Goal: Book appointment/travel/reservation

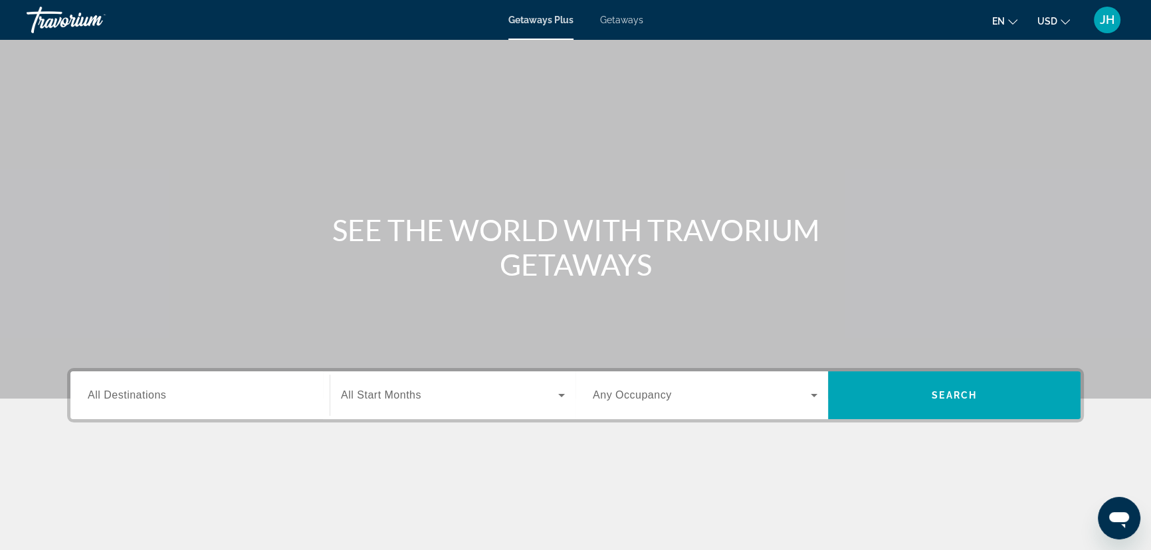
click at [627, 20] on span "Getaways" at bounding box center [621, 20] width 43 height 11
click at [164, 399] on span "All Destinations" at bounding box center [127, 394] width 78 height 11
click at [164, 399] on input "Destination All Destinations" at bounding box center [200, 396] width 225 height 16
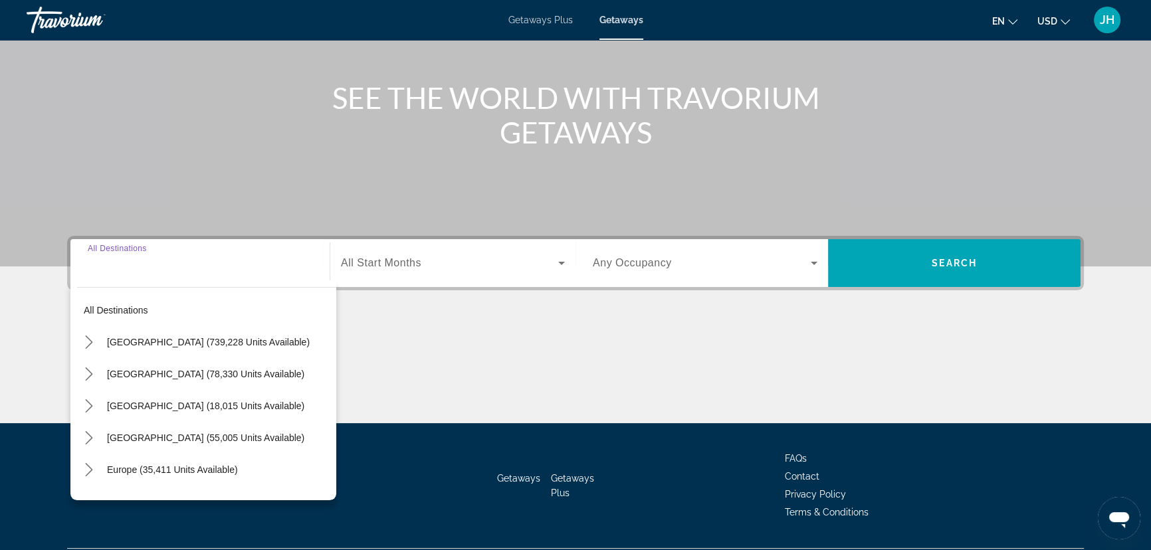
scroll to position [168, 0]
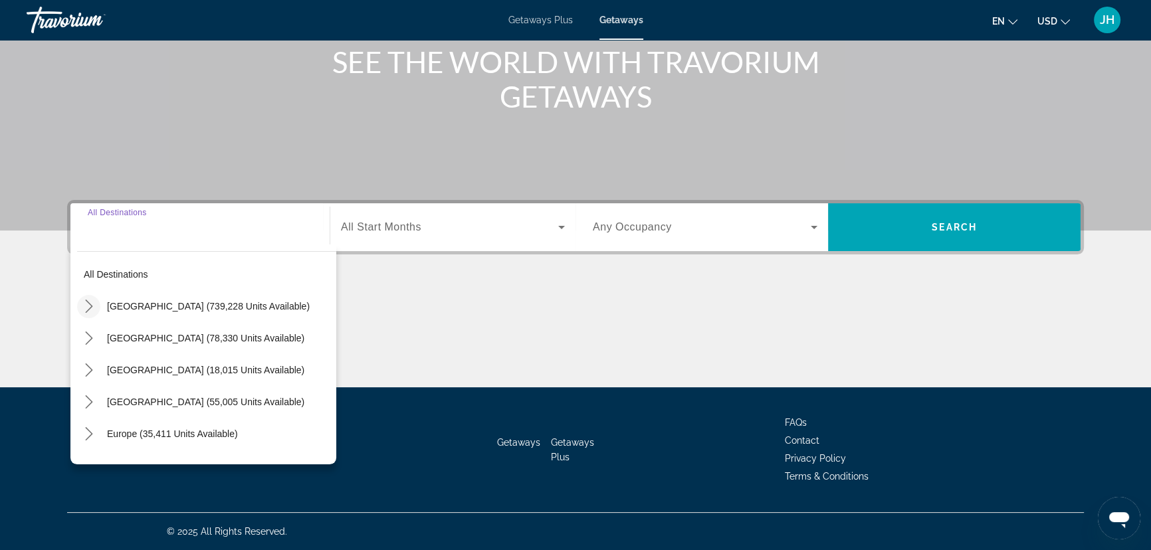
click at [90, 304] on icon "Toggle United States (739,228 units available) submenu" at bounding box center [88, 306] width 13 height 13
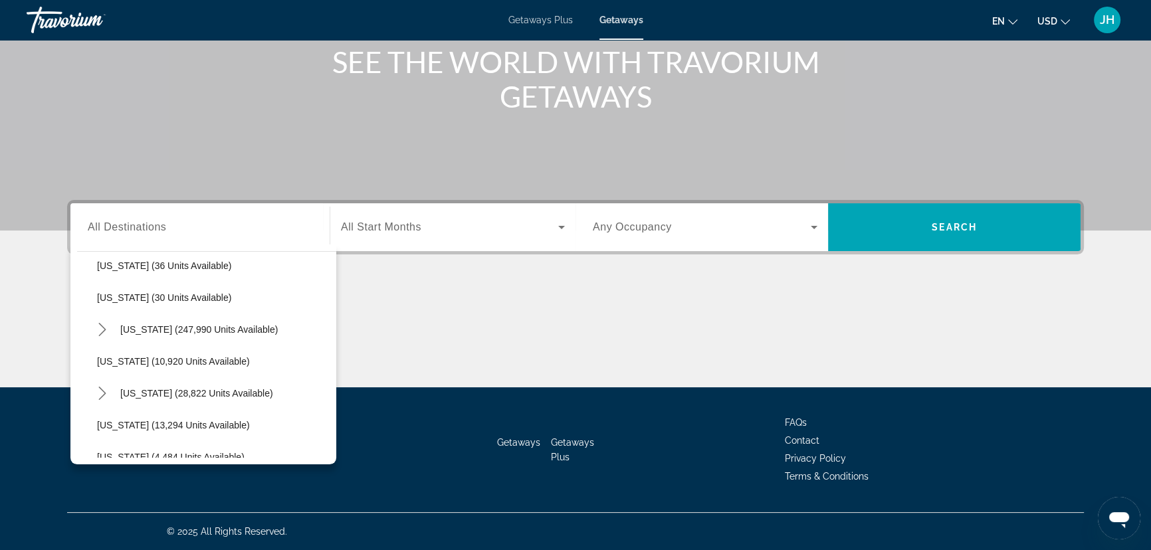
scroll to position [219, 0]
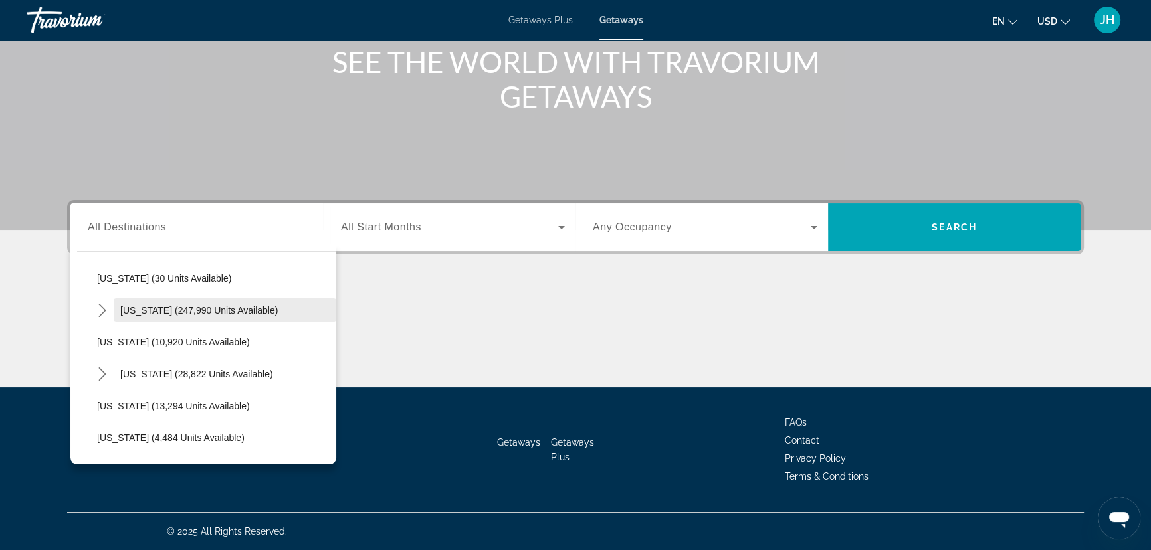
click at [147, 312] on span "[US_STATE] (247,990 units available)" at bounding box center [198, 310] width 157 height 11
type input "**********"
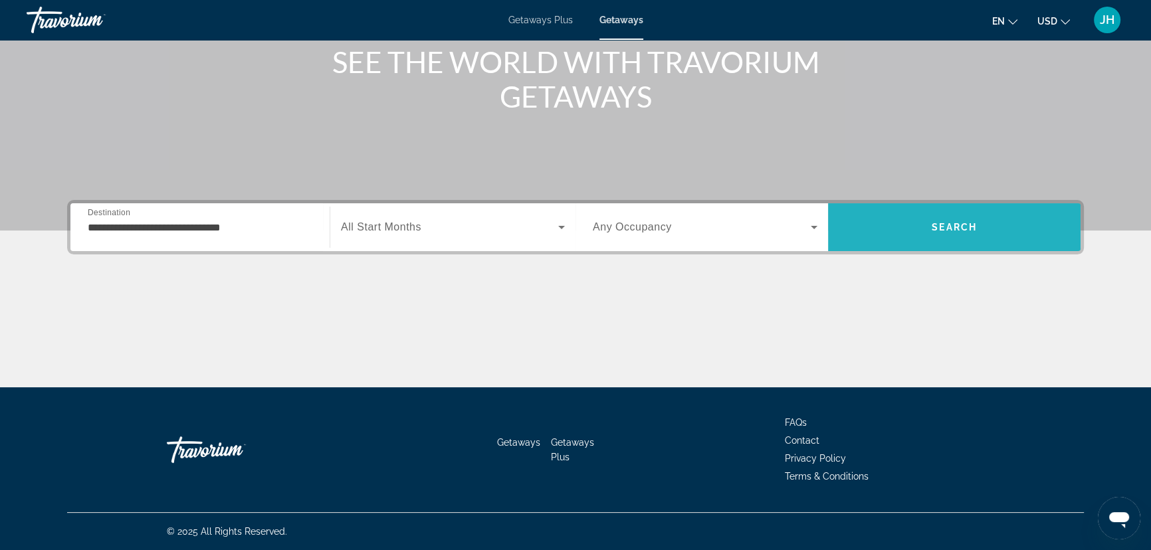
click at [983, 234] on span "Search" at bounding box center [954, 227] width 253 height 32
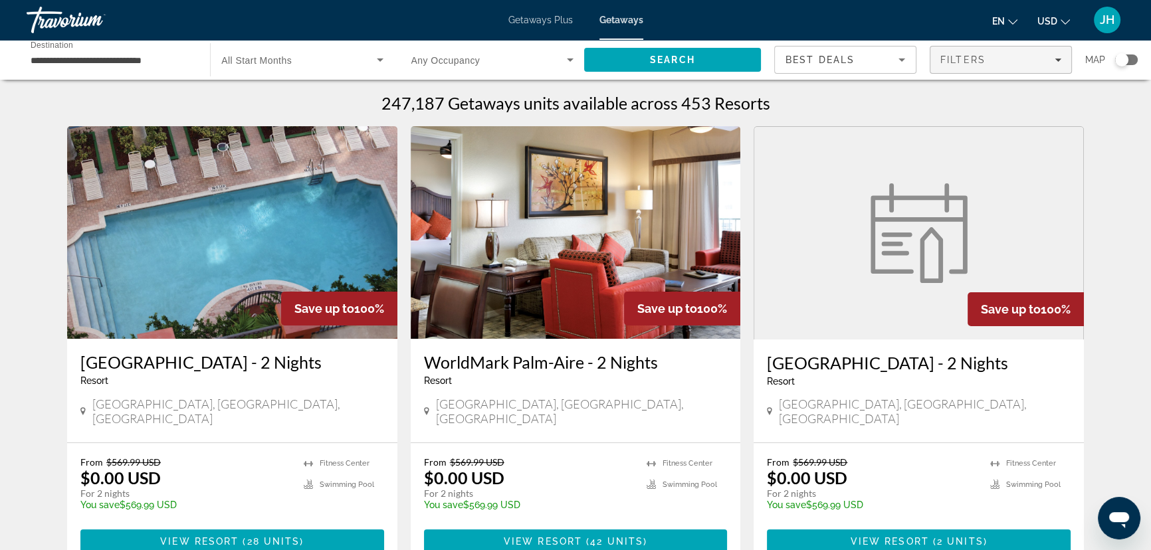
click at [997, 63] on div "Filters" at bounding box center [1000, 59] width 121 height 11
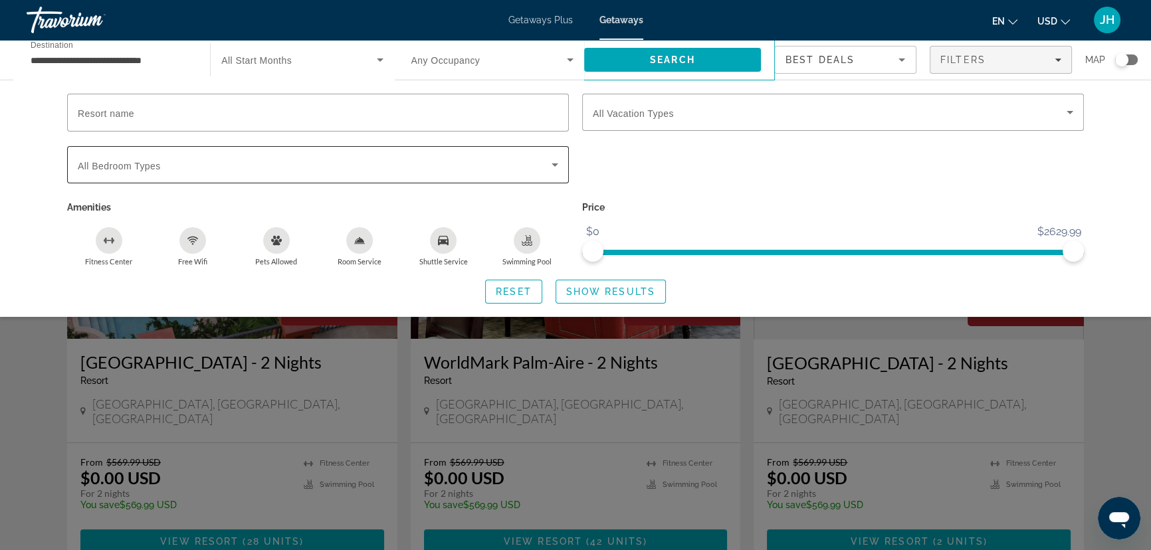
click at [107, 169] on span "All Bedroom Types" at bounding box center [119, 166] width 83 height 11
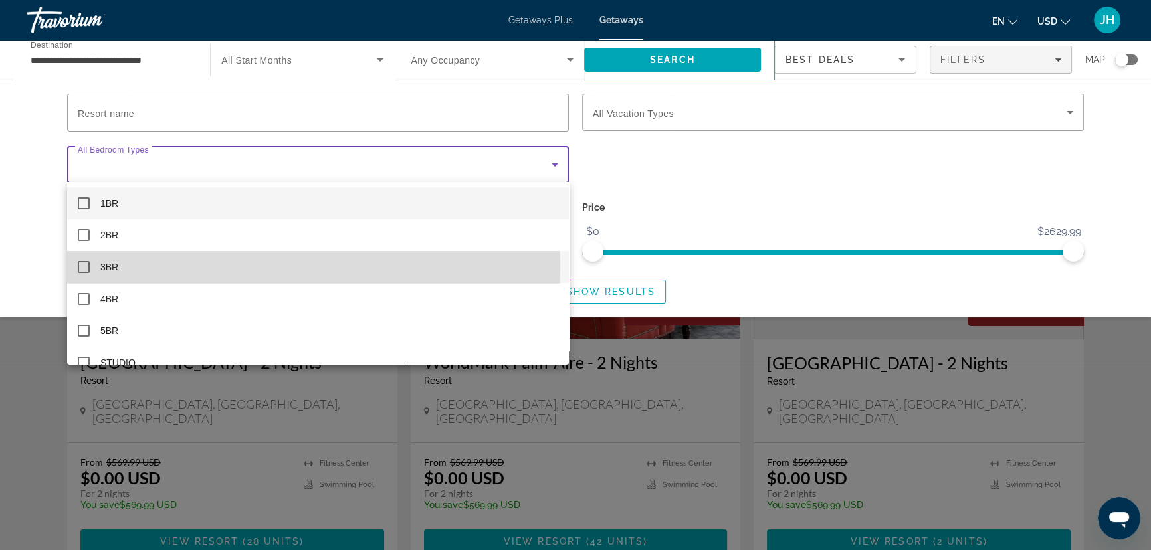
click at [86, 264] on mat-pseudo-checkbox at bounding box center [84, 267] width 12 height 12
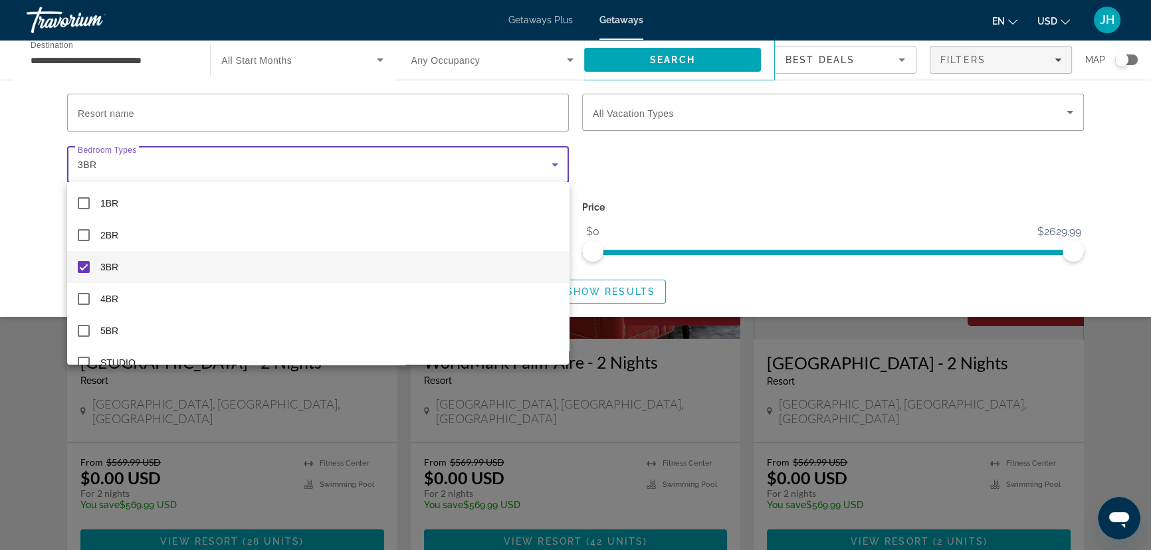
click at [691, 191] on div at bounding box center [575, 275] width 1151 height 550
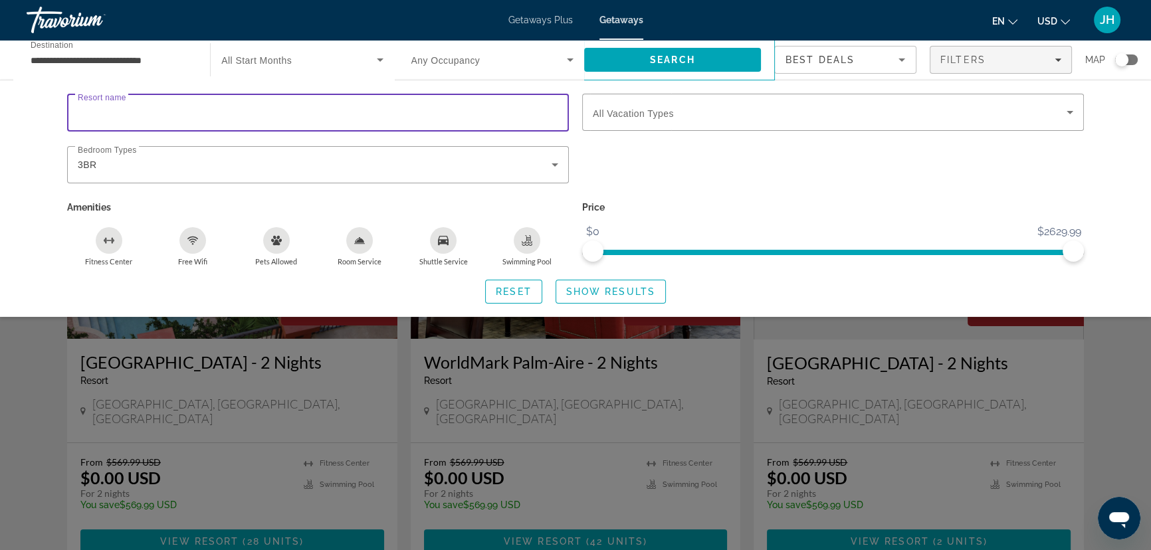
click at [286, 114] on input "Resort name" at bounding box center [318, 113] width 480 height 16
click at [601, 288] on span "Show Results" at bounding box center [610, 291] width 89 height 11
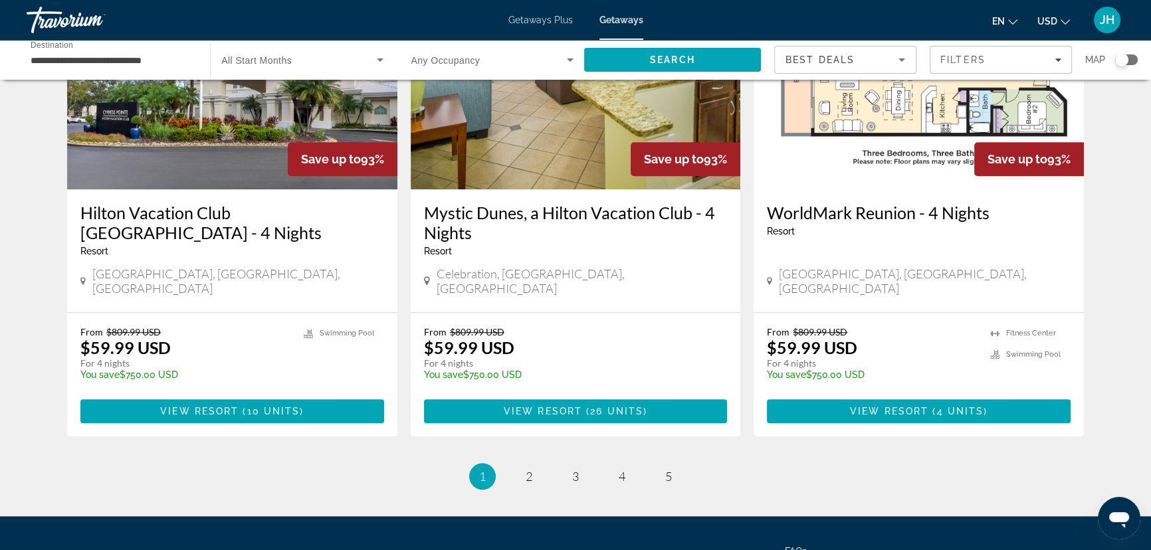
scroll to position [1631, 0]
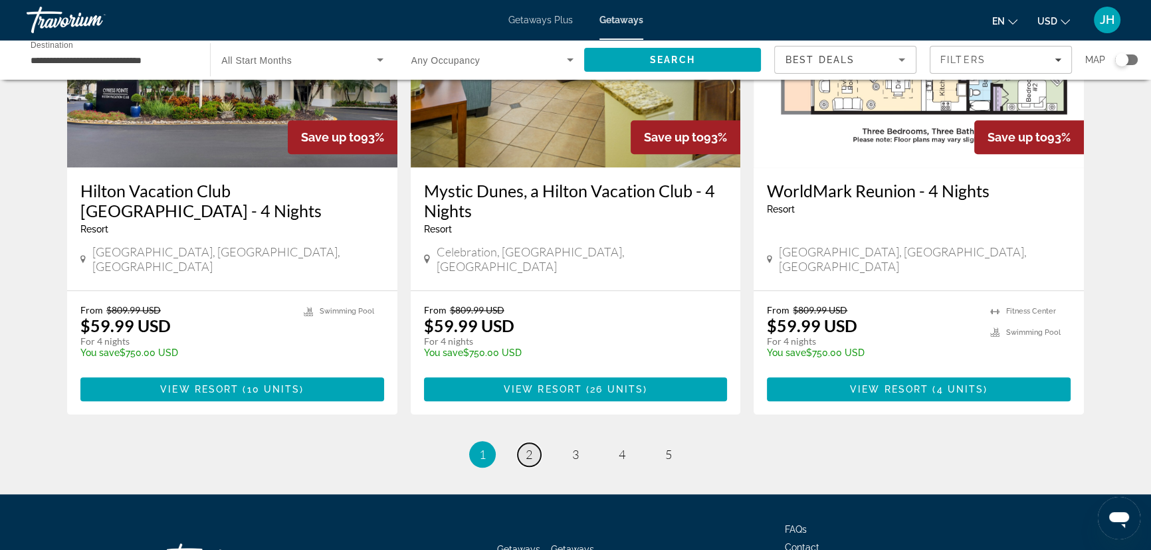
click at [526, 447] on span "2" at bounding box center [529, 454] width 7 height 15
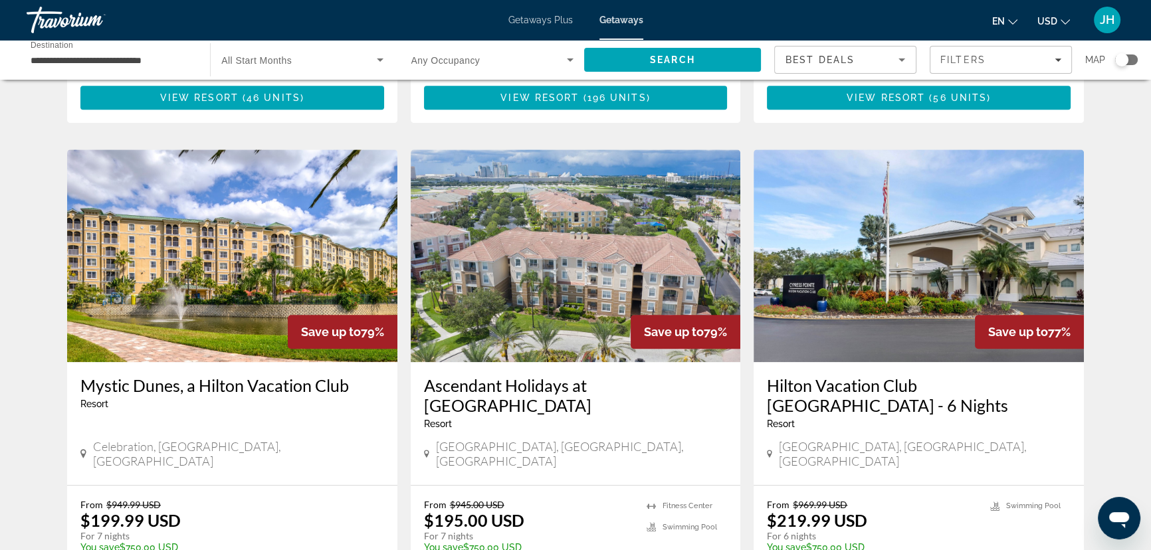
scroll to position [1449, 0]
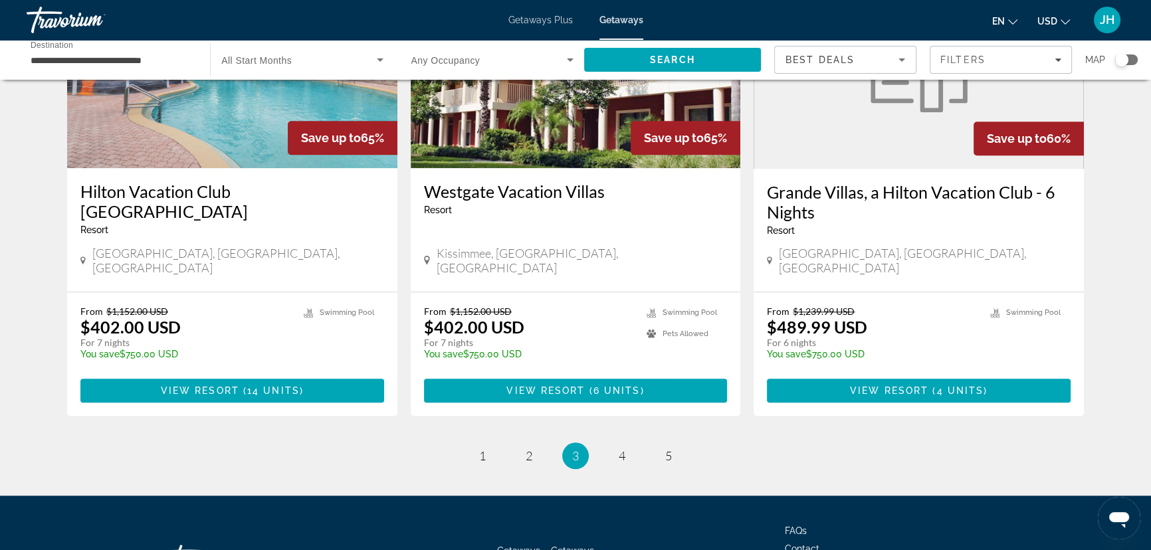
scroll to position [1631, 0]
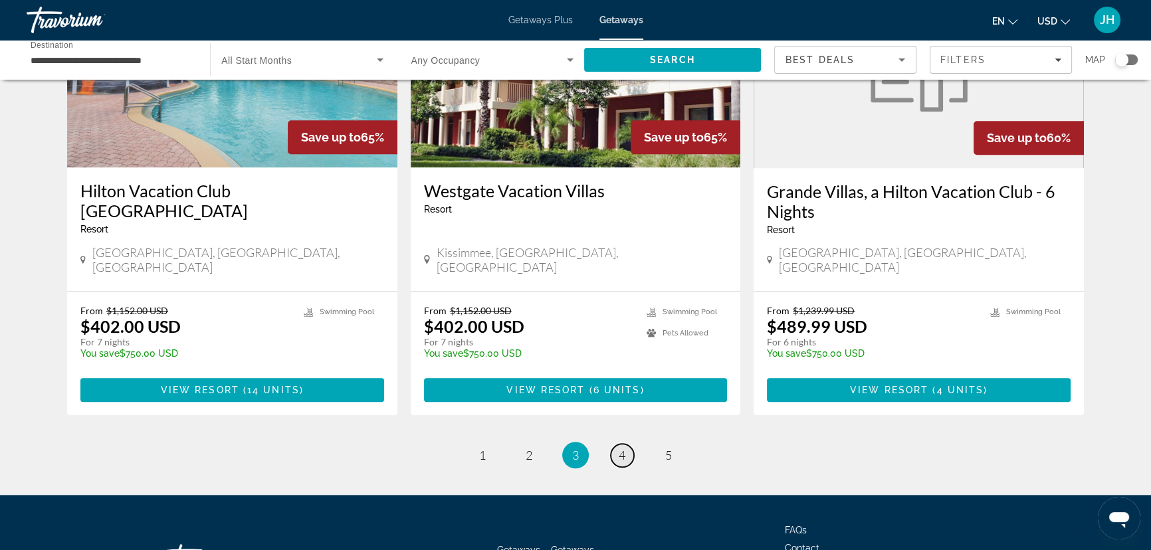
click at [623, 448] on span "4" at bounding box center [622, 455] width 7 height 15
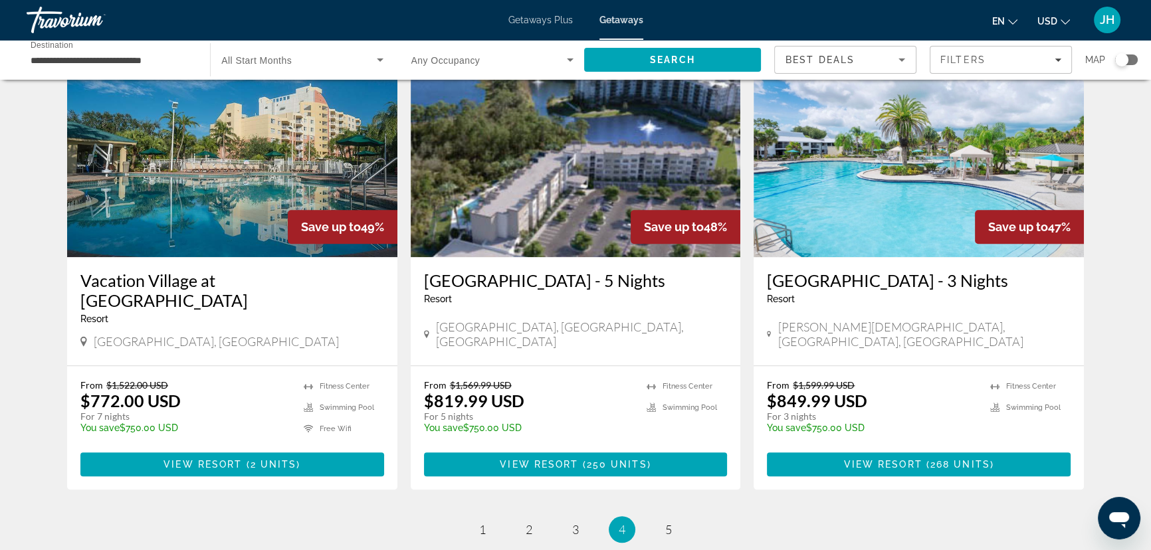
scroll to position [1570, 0]
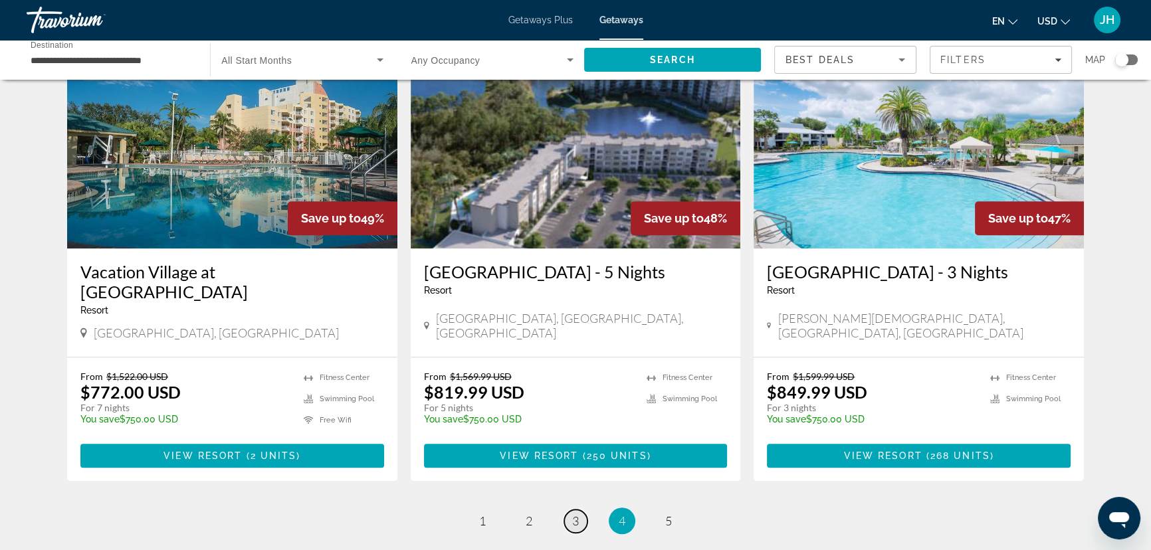
click at [570, 510] on link "page 3" at bounding box center [575, 521] width 23 height 23
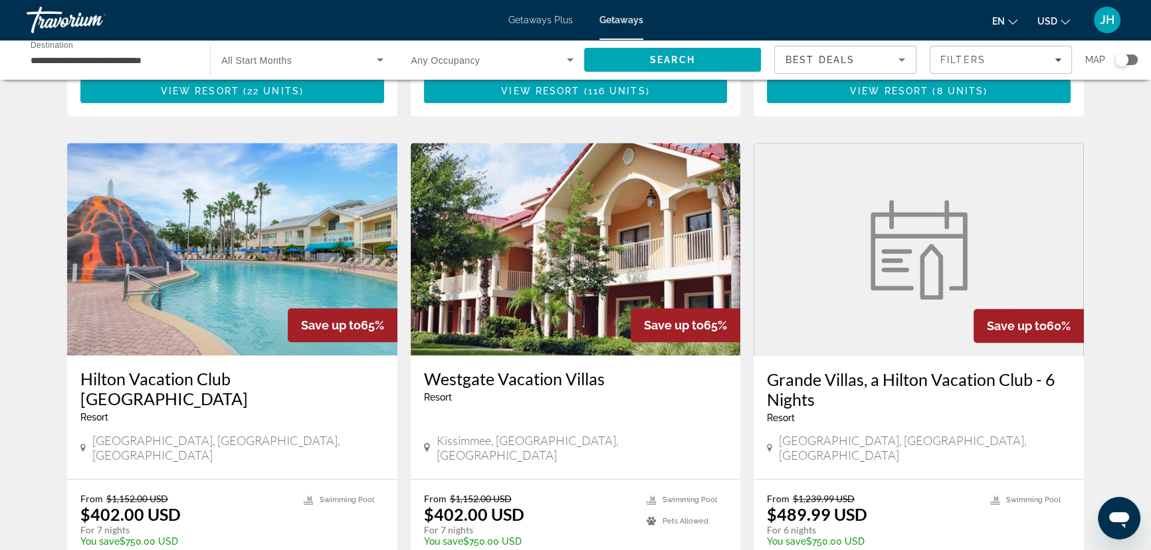
scroll to position [1661, 0]
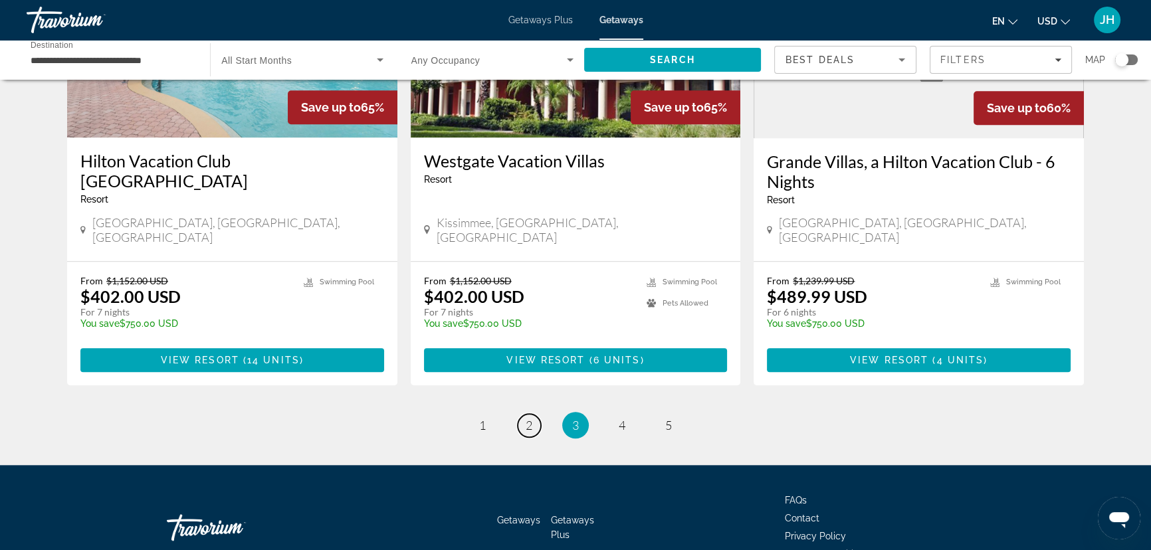
click at [529, 418] on span "2" at bounding box center [529, 425] width 7 height 15
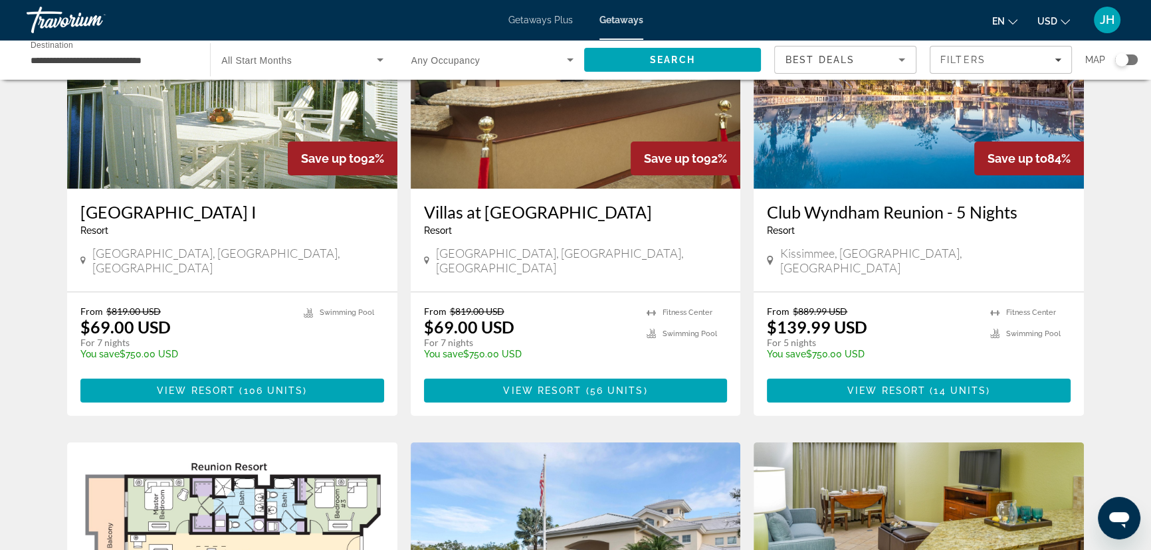
scroll to position [181, 0]
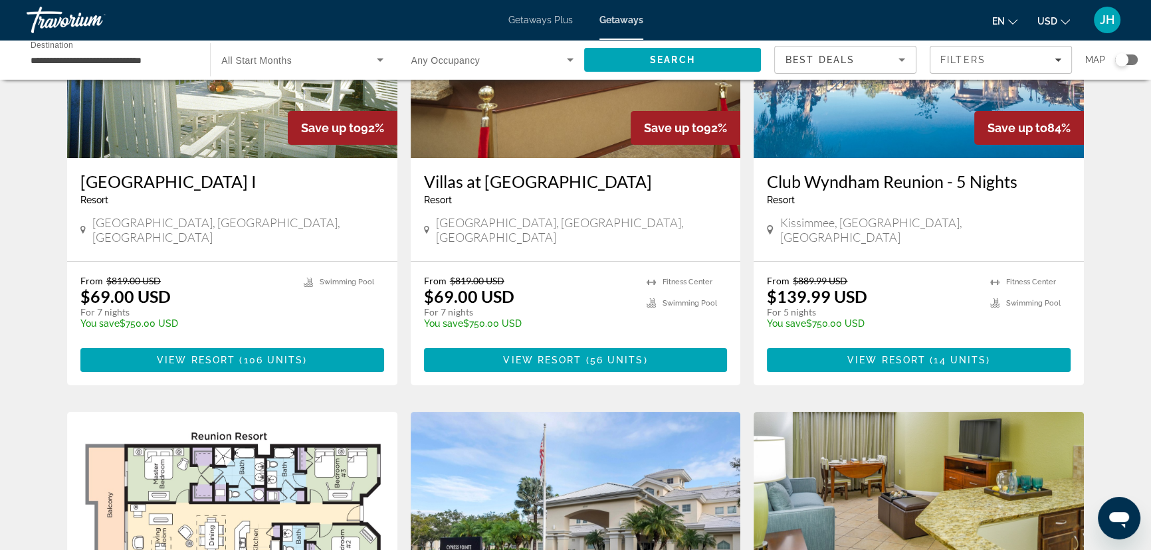
click at [1110, 19] on span "JH" at bounding box center [1107, 19] width 15 height 13
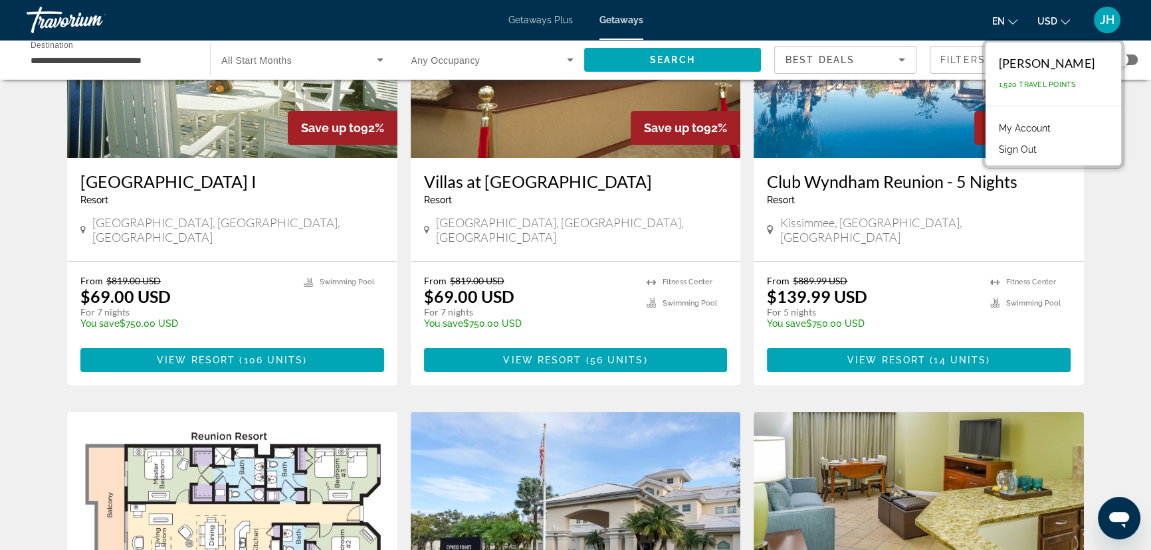
click at [1108, 18] on span "JH" at bounding box center [1107, 19] width 15 height 13
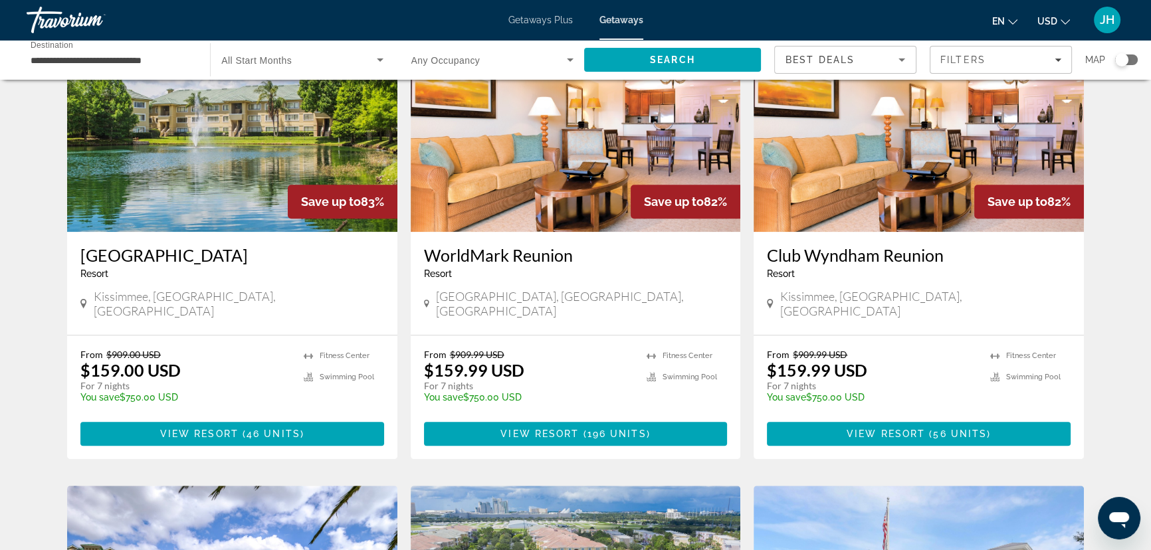
scroll to position [1087, 0]
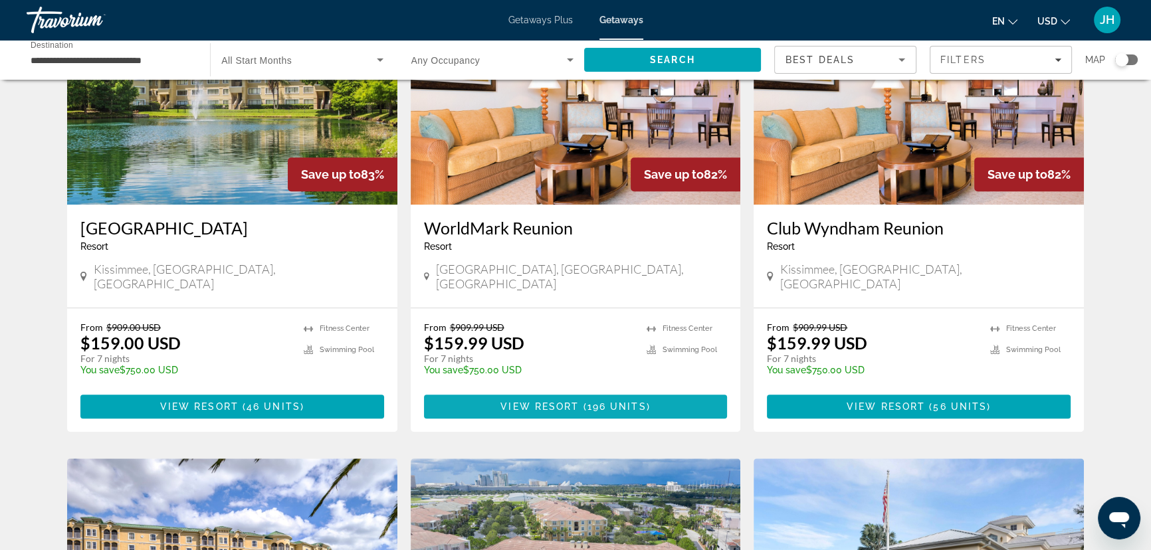
click at [585, 401] on span "( 196 units )" at bounding box center [614, 406] width 71 height 11
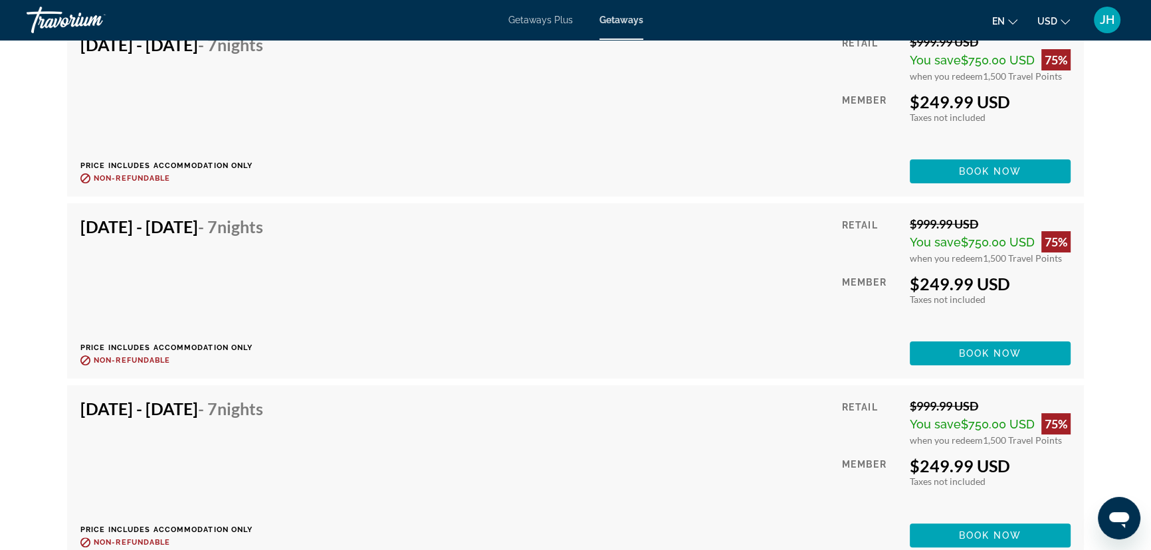
scroll to position [6617, 0]
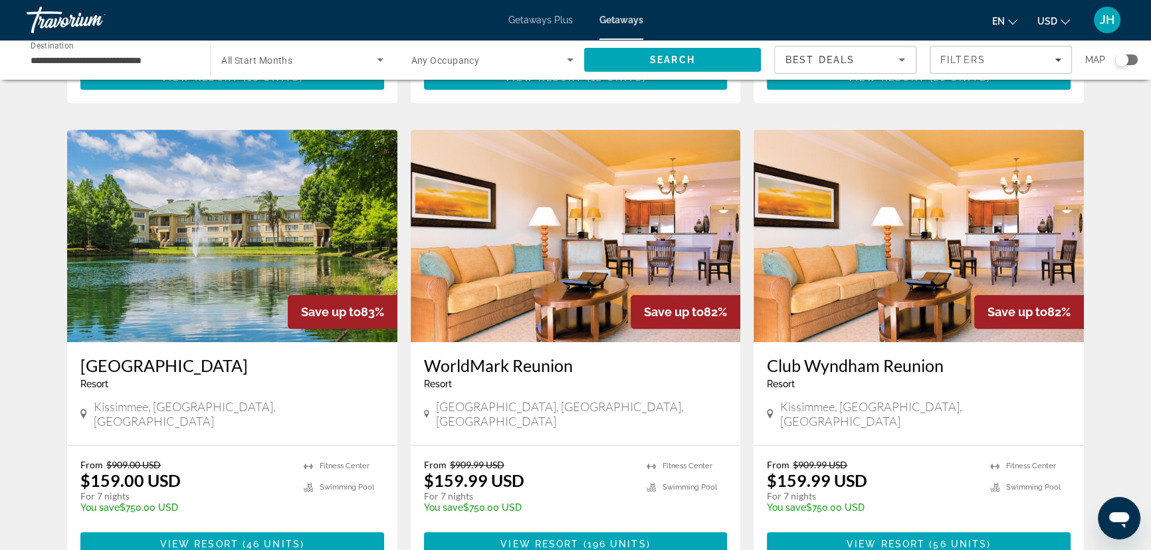
scroll to position [1027, 0]
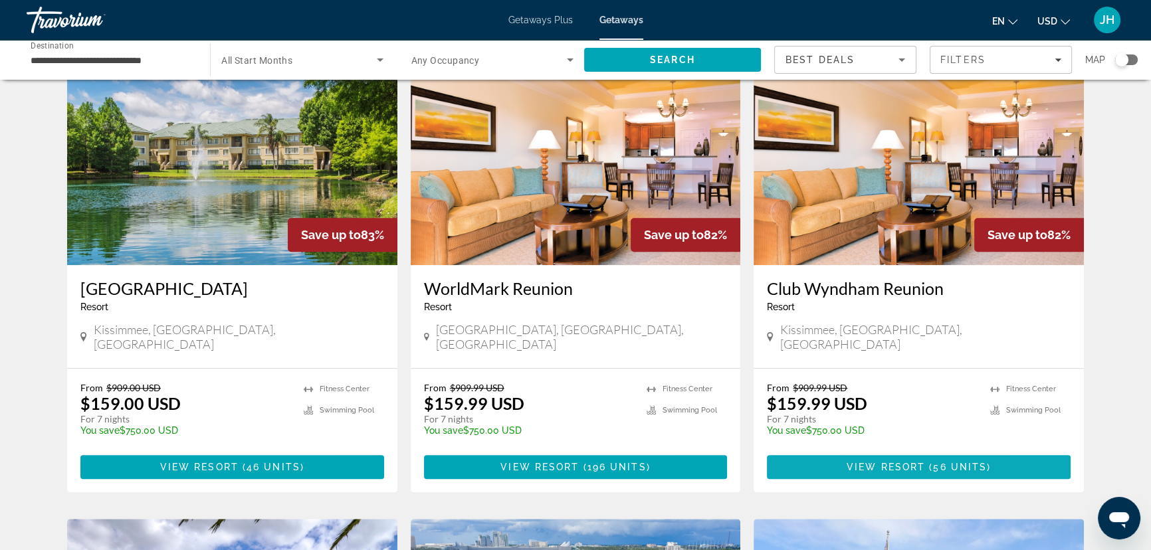
click at [944, 462] on span "56 units" at bounding box center [960, 467] width 54 height 11
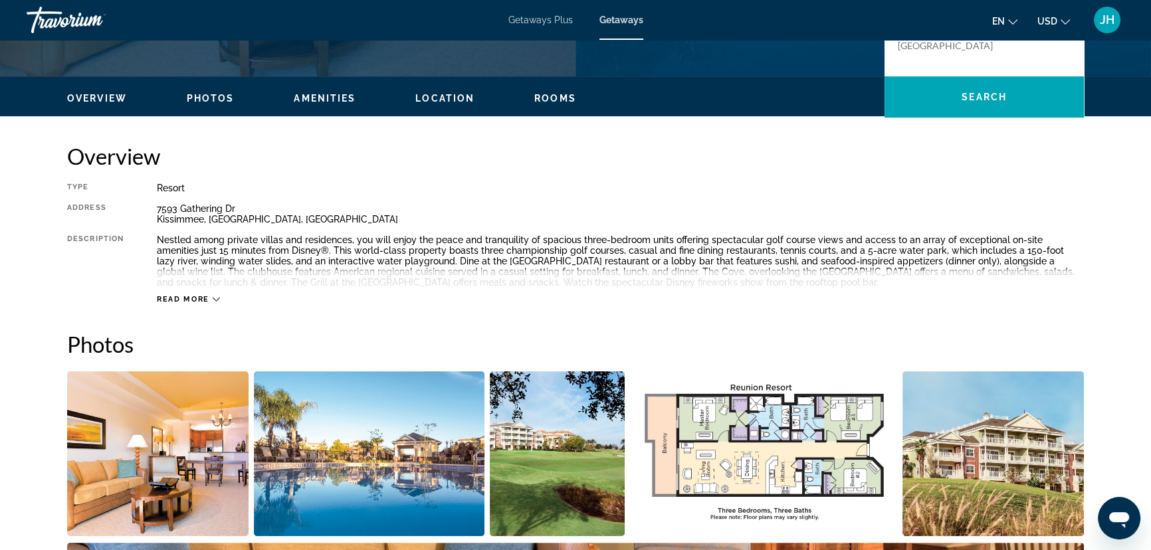
scroll to position [423, 0]
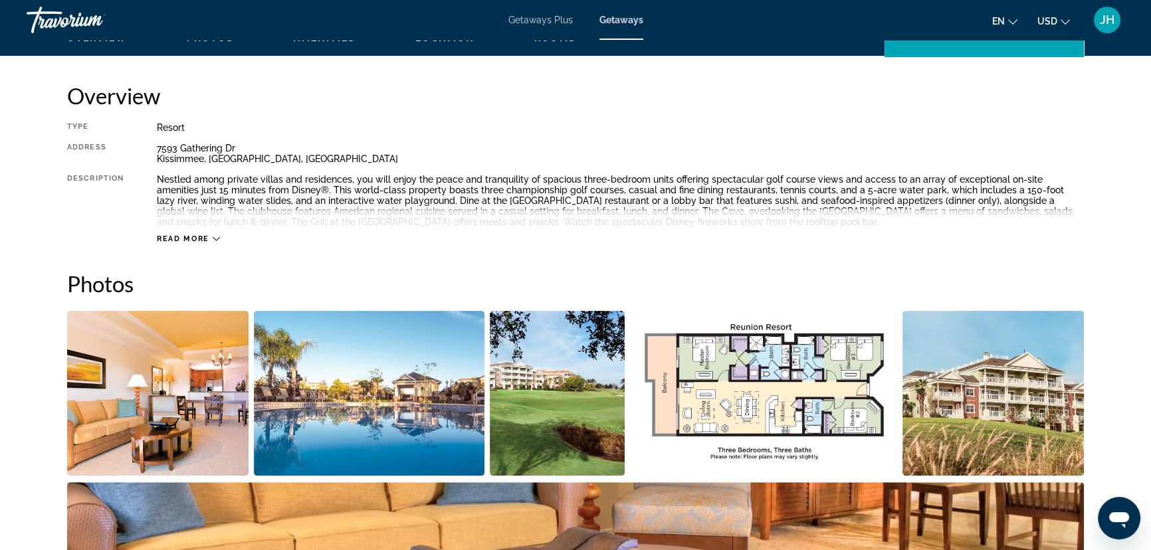
click at [760, 393] on img "Open full-screen image slider" at bounding box center [764, 393] width 268 height 165
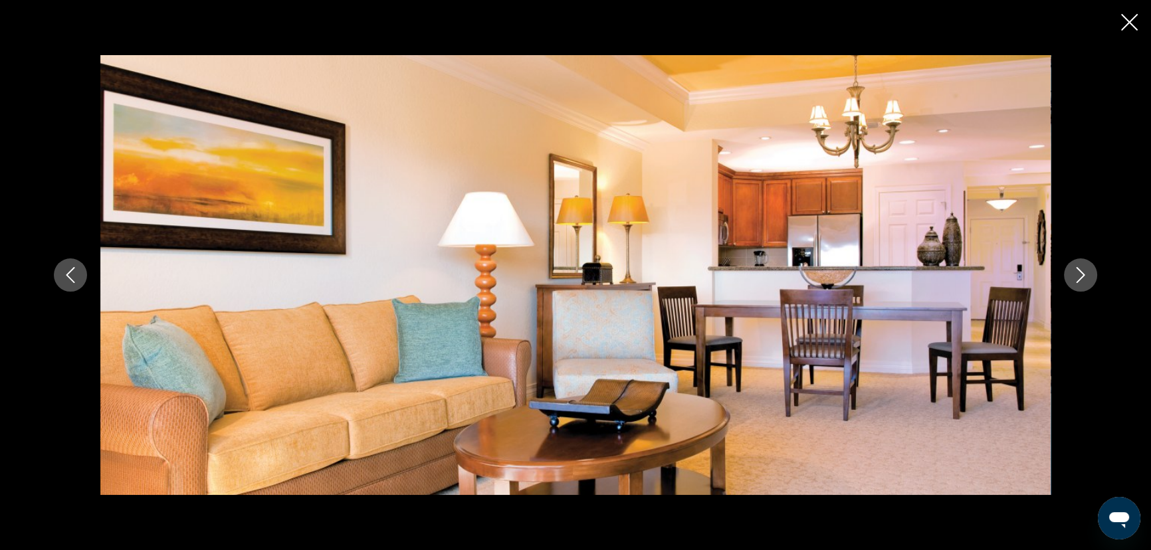
click at [1074, 279] on icon "Next image" at bounding box center [1081, 275] width 16 height 16
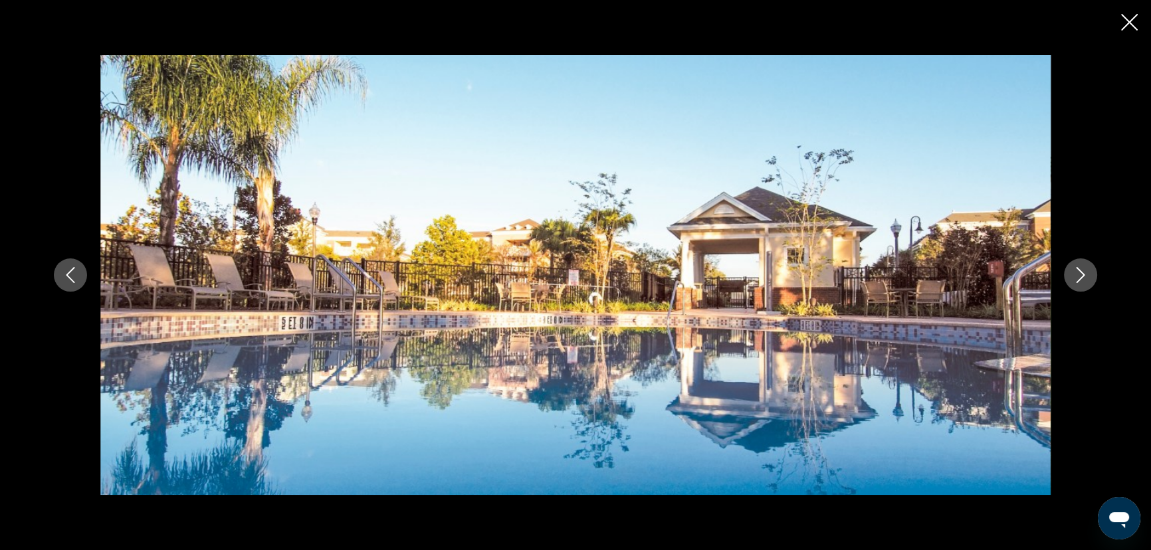
click at [1074, 279] on icon "Next image" at bounding box center [1081, 275] width 16 height 16
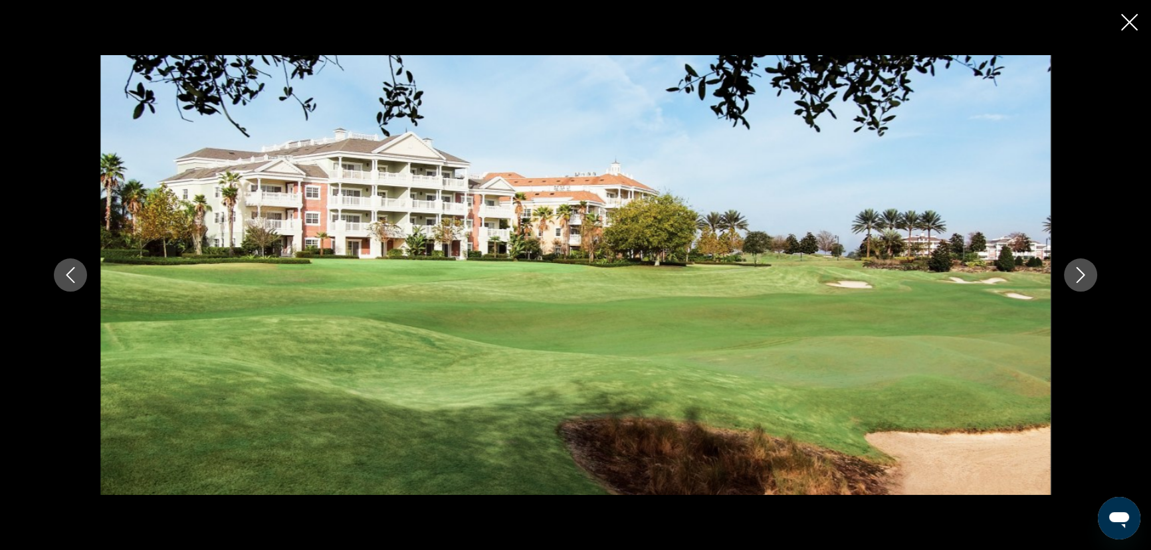
click at [1074, 279] on icon "Next image" at bounding box center [1081, 275] width 16 height 16
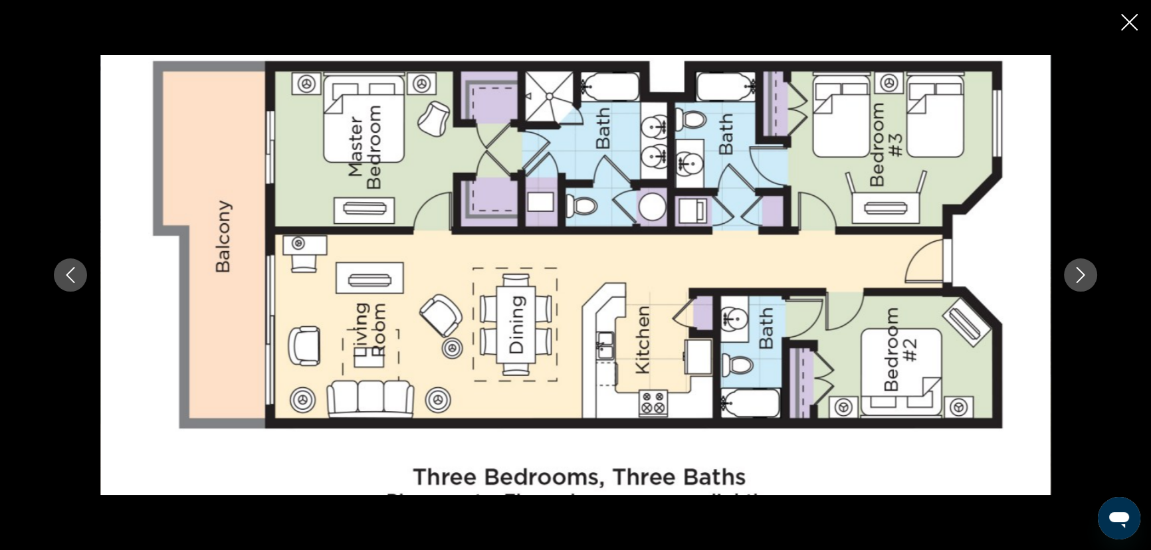
click at [1074, 279] on icon "Next image" at bounding box center [1081, 275] width 16 height 16
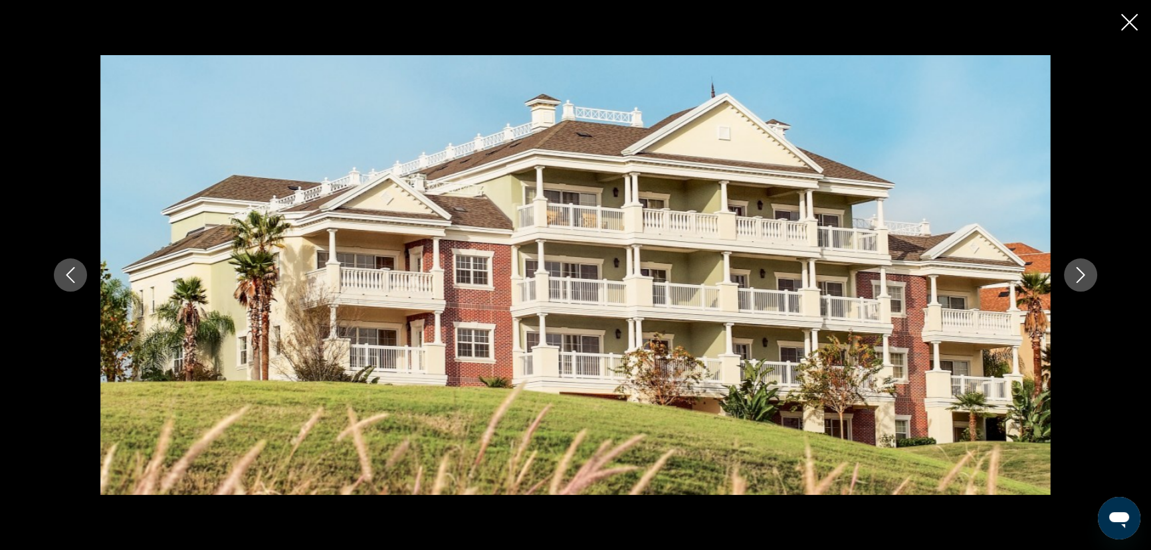
click at [1074, 279] on icon "Next image" at bounding box center [1081, 275] width 16 height 16
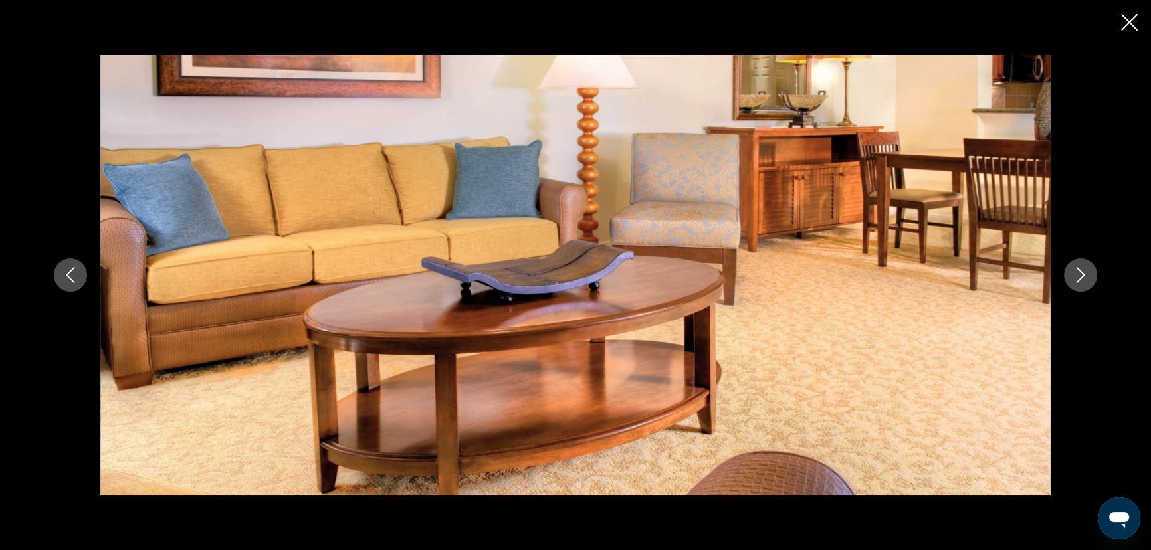
click at [1074, 279] on icon "Next image" at bounding box center [1081, 275] width 16 height 16
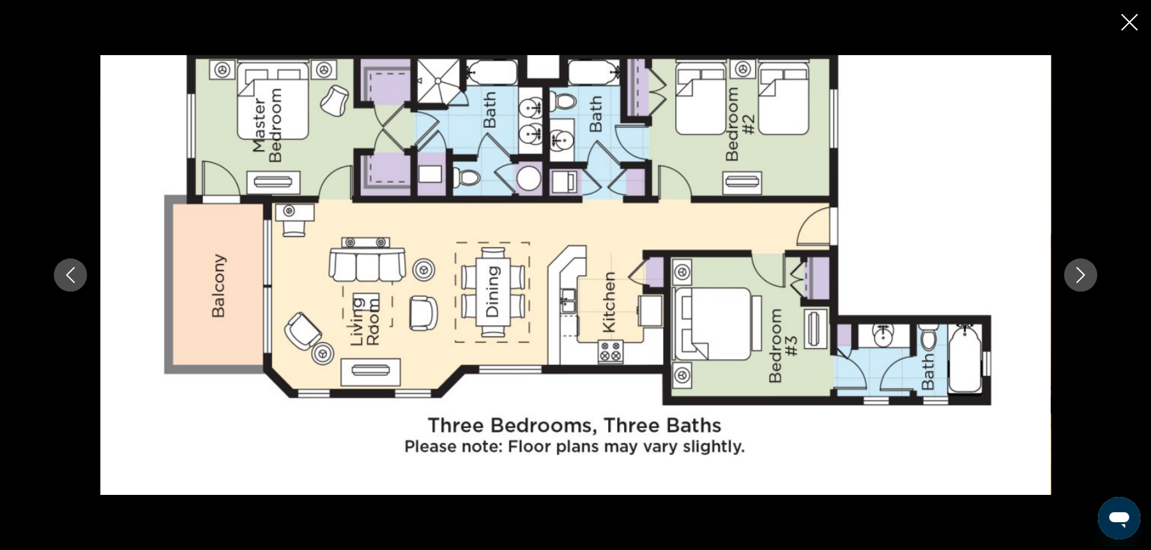
click at [1074, 279] on icon "Next image" at bounding box center [1081, 275] width 16 height 16
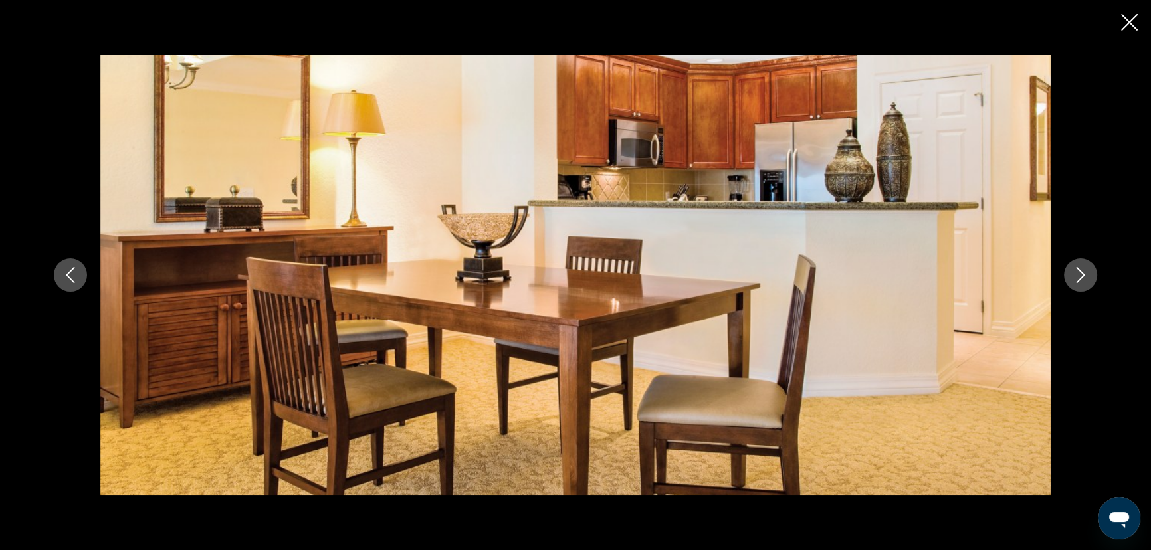
click at [1074, 279] on icon "Next image" at bounding box center [1081, 275] width 16 height 16
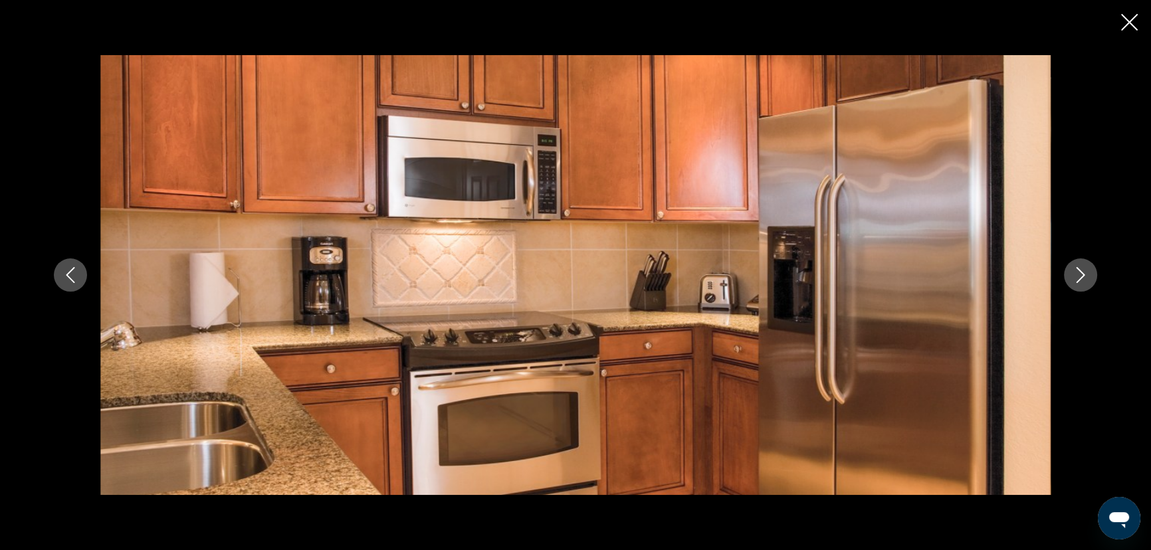
click at [1074, 279] on icon "Next image" at bounding box center [1081, 275] width 16 height 16
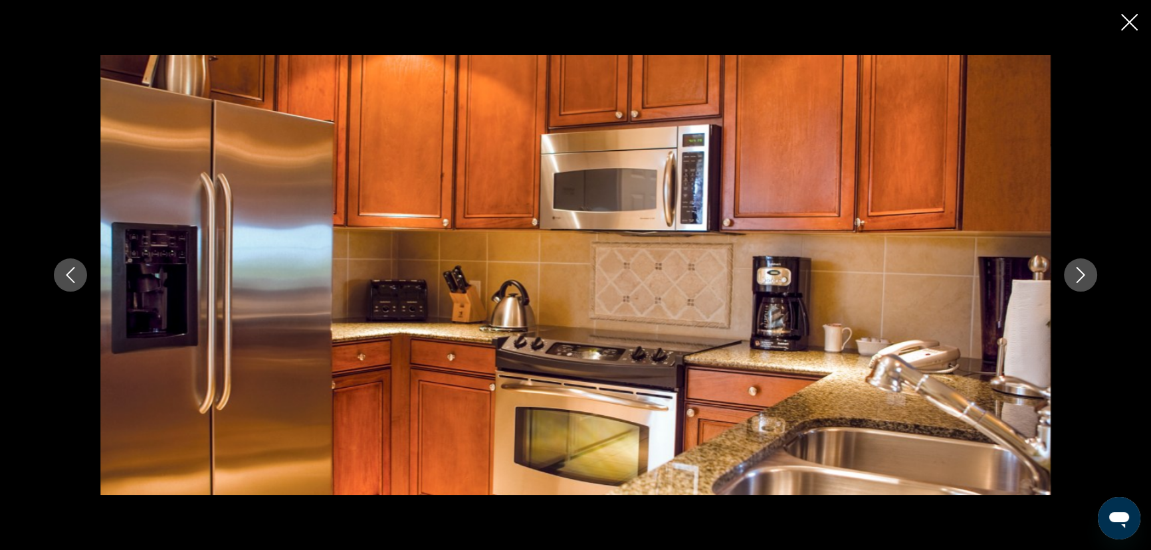
click at [1074, 279] on icon "Next image" at bounding box center [1081, 275] width 16 height 16
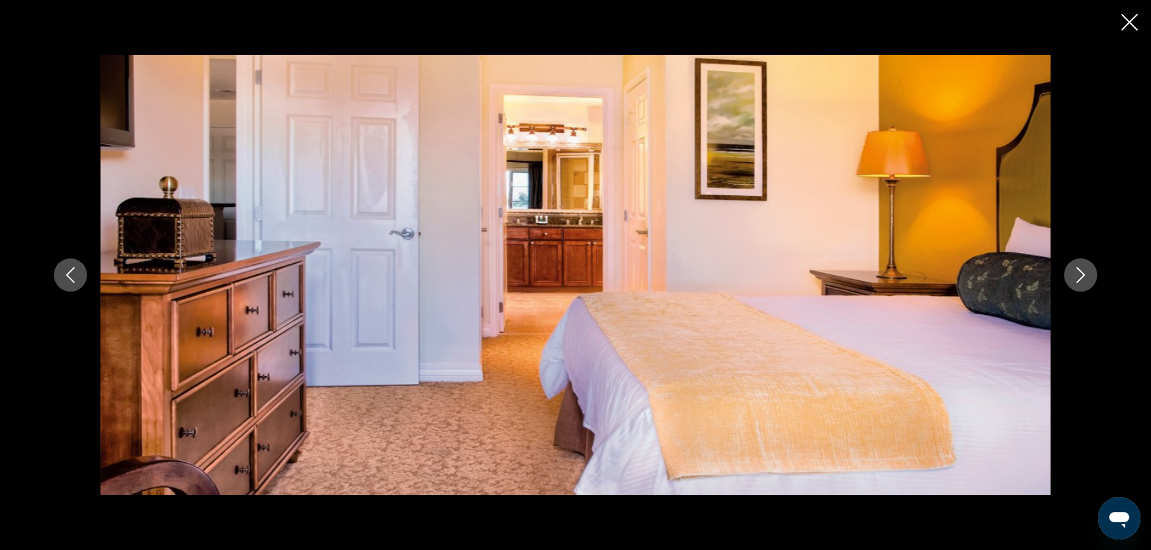
click at [1074, 279] on icon "Next image" at bounding box center [1081, 275] width 16 height 16
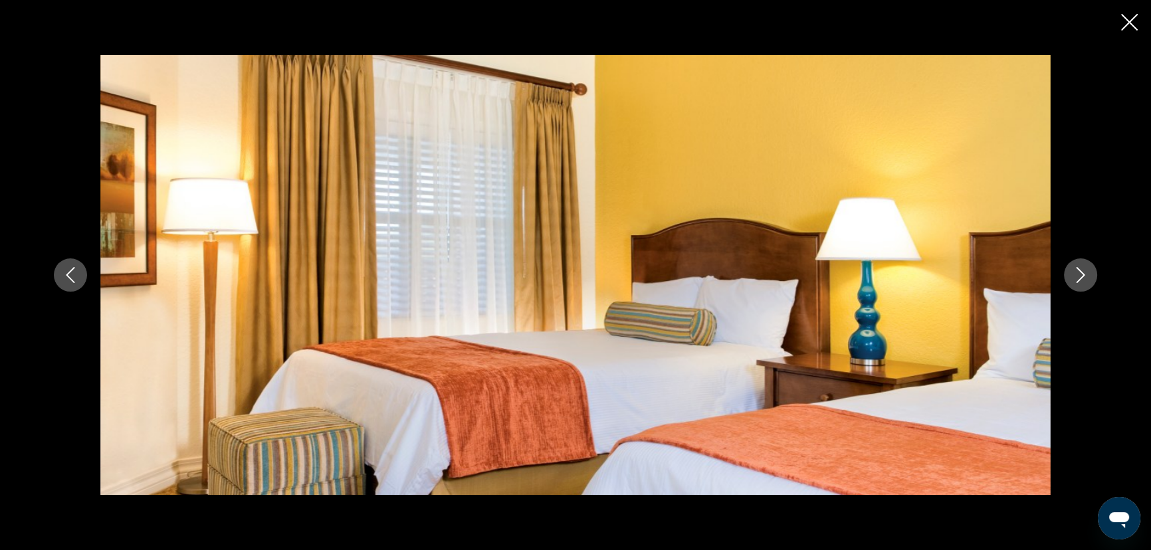
click at [1074, 279] on icon "Next image" at bounding box center [1081, 275] width 16 height 16
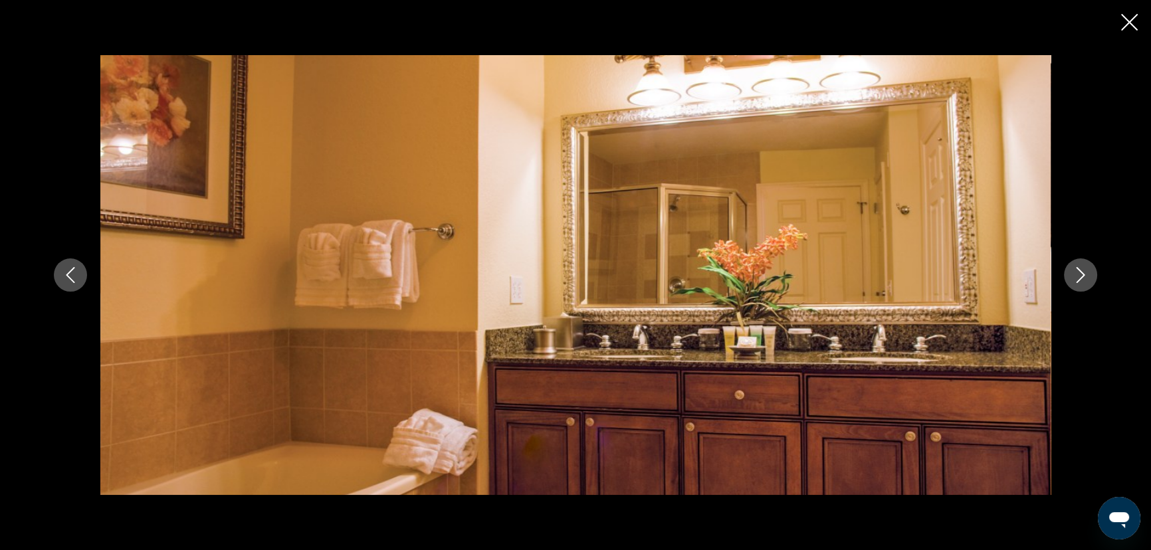
click at [1074, 279] on icon "Next image" at bounding box center [1081, 275] width 16 height 16
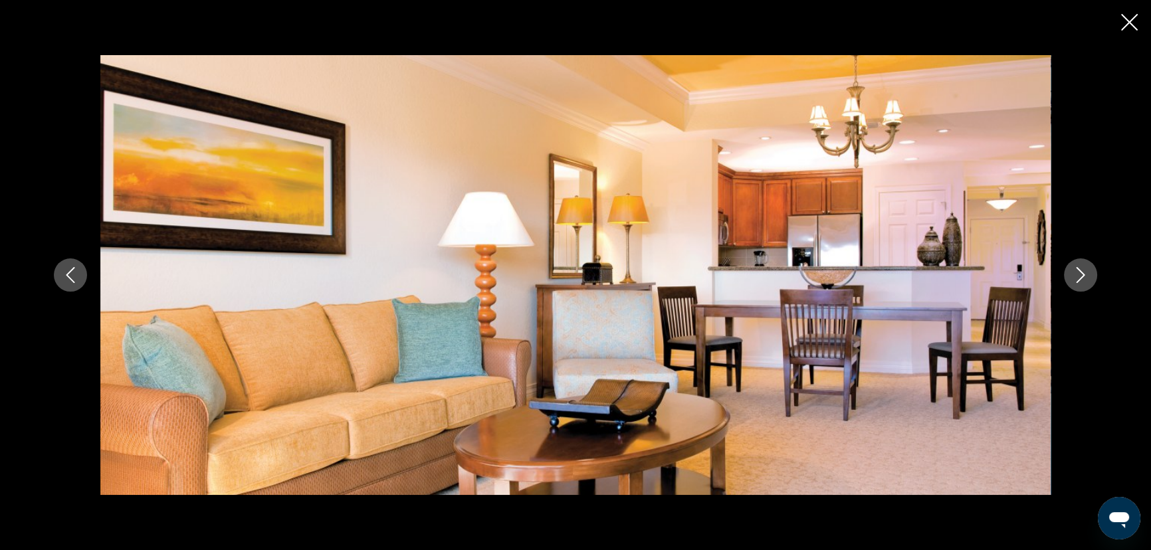
click at [1074, 279] on icon "Next image" at bounding box center [1081, 275] width 16 height 16
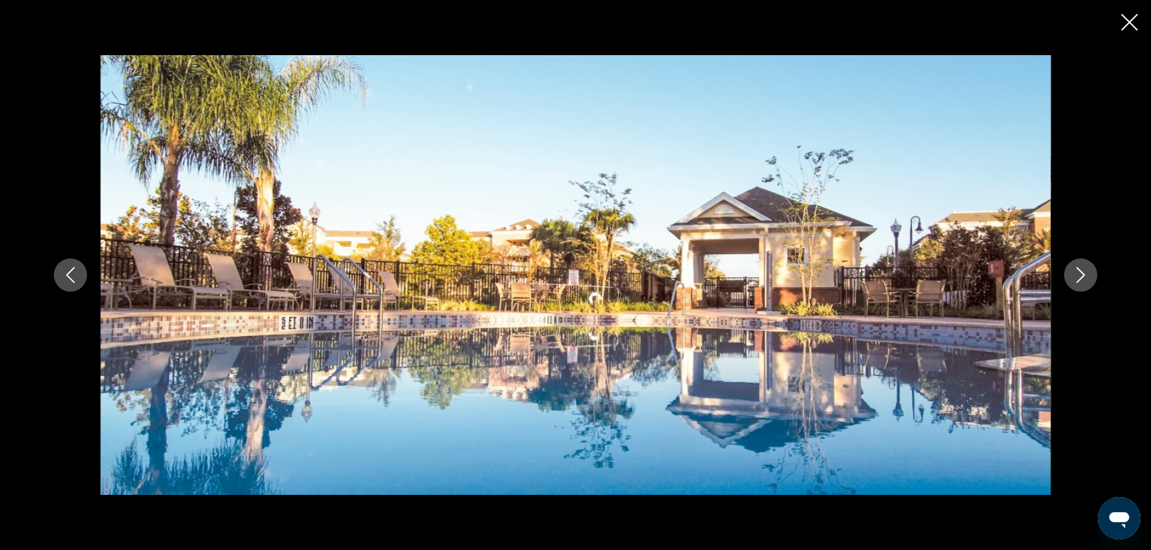
click at [1074, 279] on icon "Next image" at bounding box center [1081, 275] width 16 height 16
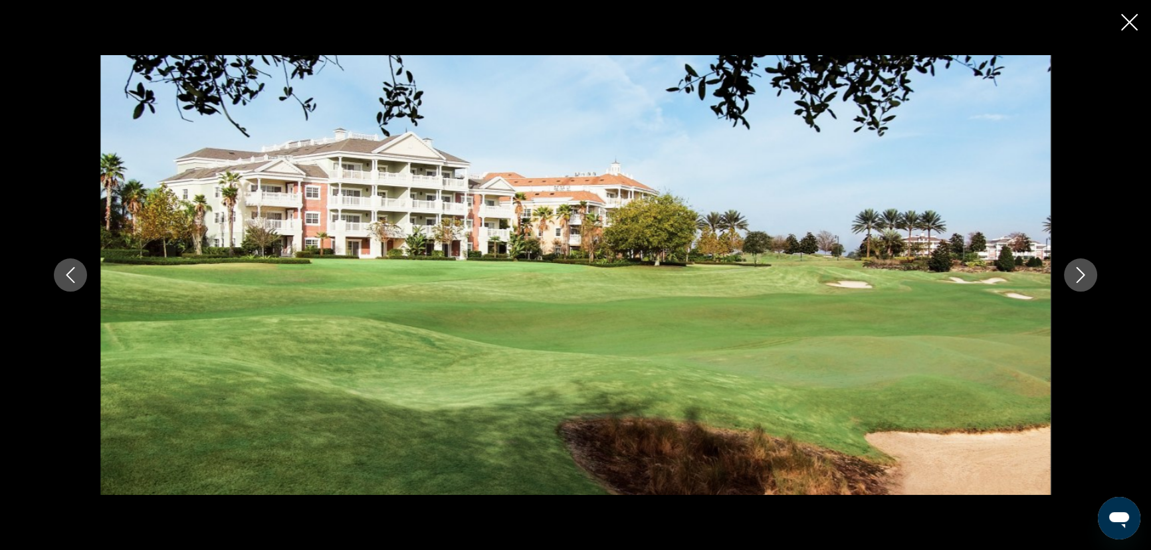
click at [1074, 279] on icon "Next image" at bounding box center [1081, 275] width 16 height 16
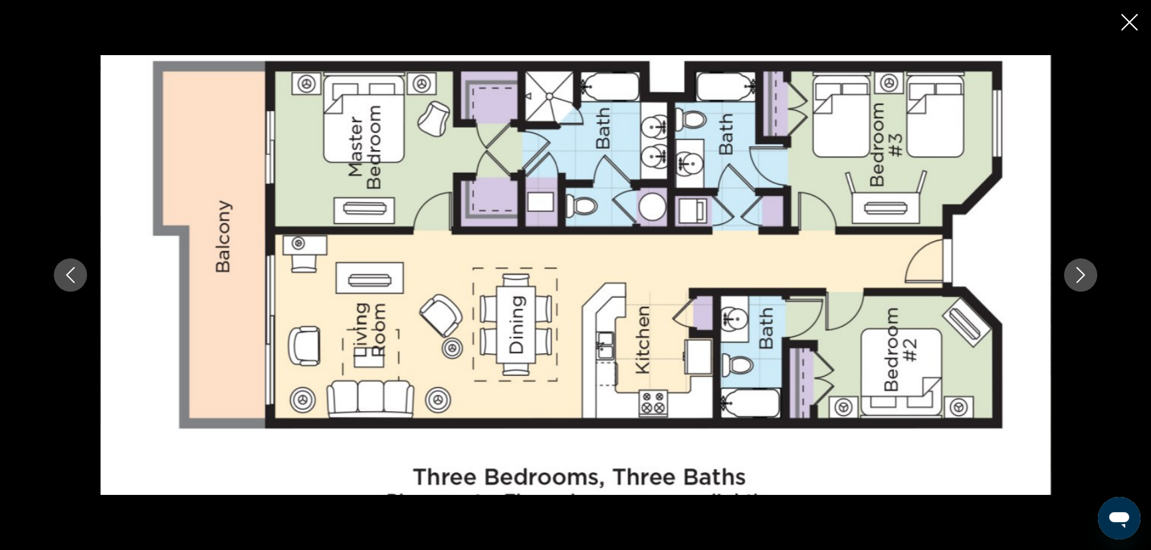
click at [1074, 279] on icon "Next image" at bounding box center [1081, 275] width 16 height 16
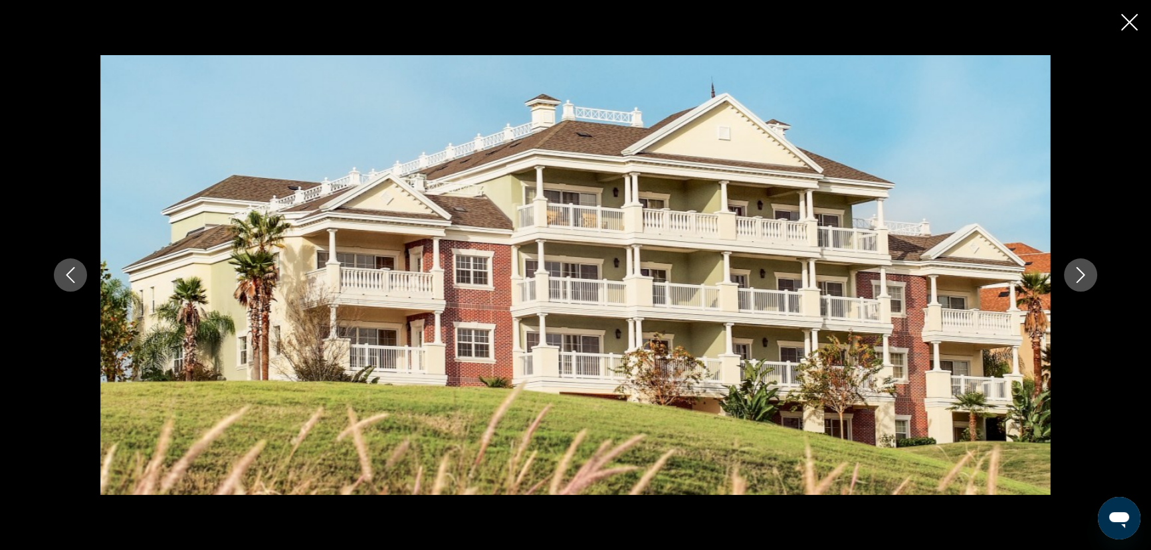
click at [1129, 27] on icon "Close slideshow" at bounding box center [1129, 22] width 17 height 17
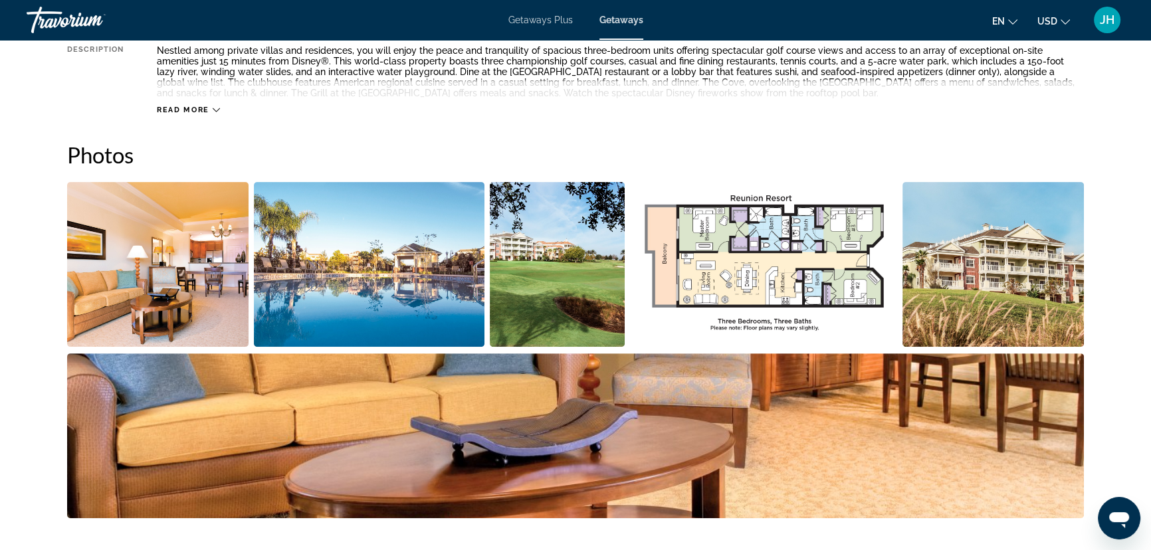
scroll to position [526, 0]
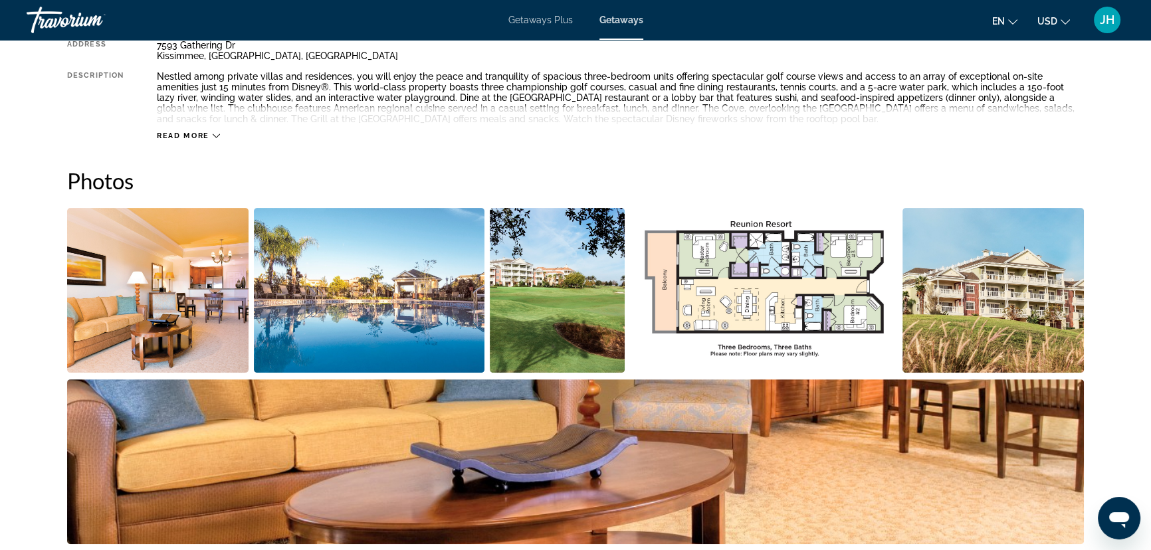
click at [232, 337] on img "Open full-screen image slider" at bounding box center [157, 290] width 181 height 165
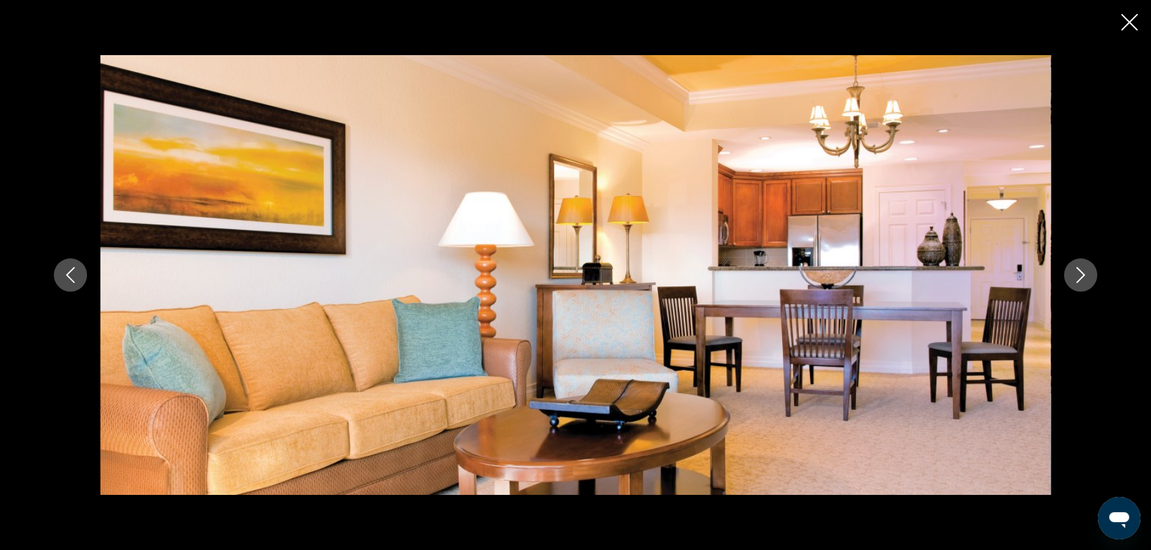
click at [1073, 272] on icon "Next image" at bounding box center [1081, 275] width 16 height 16
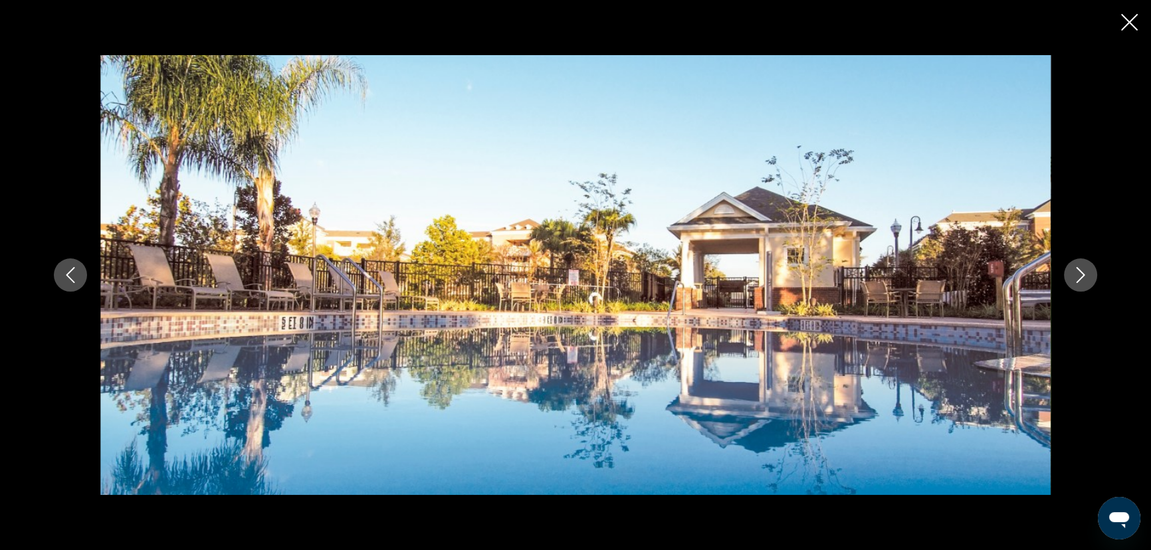
click at [1073, 272] on icon "Next image" at bounding box center [1081, 275] width 16 height 16
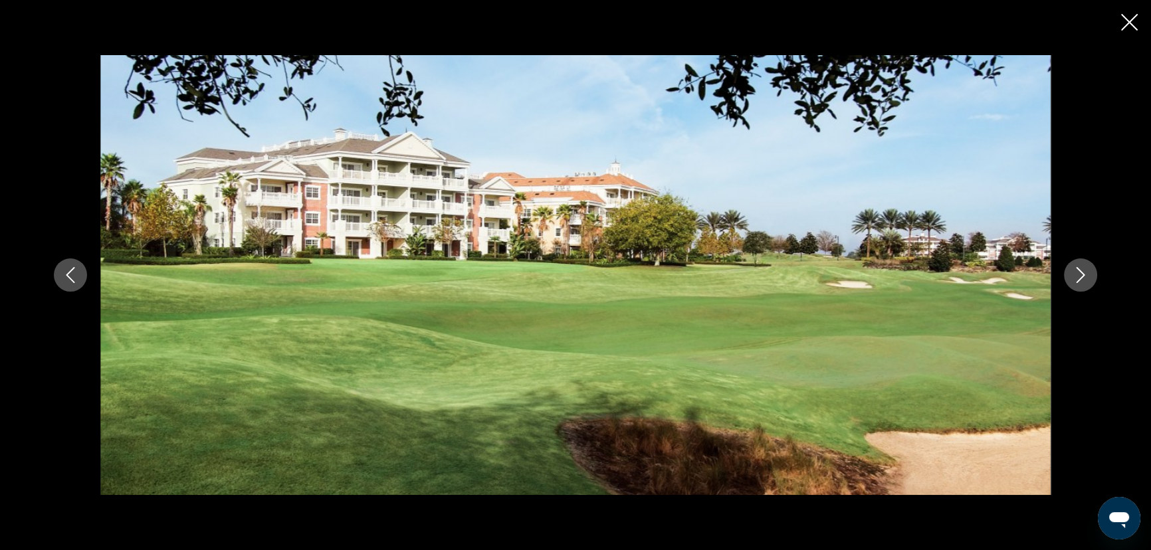
click at [1073, 272] on icon "Next image" at bounding box center [1081, 275] width 16 height 16
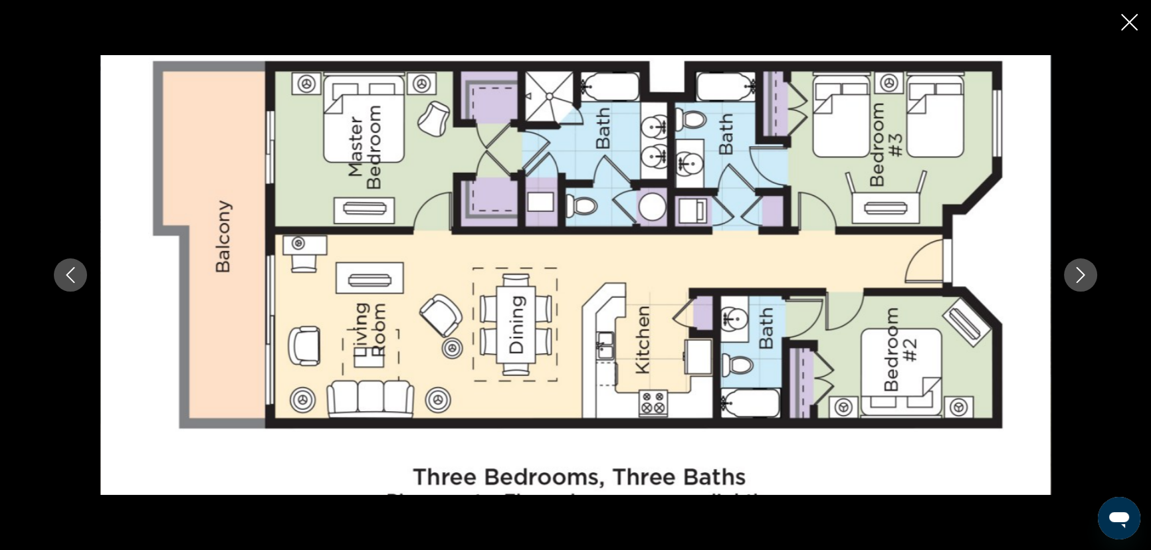
click at [1073, 272] on icon "Next image" at bounding box center [1081, 275] width 16 height 16
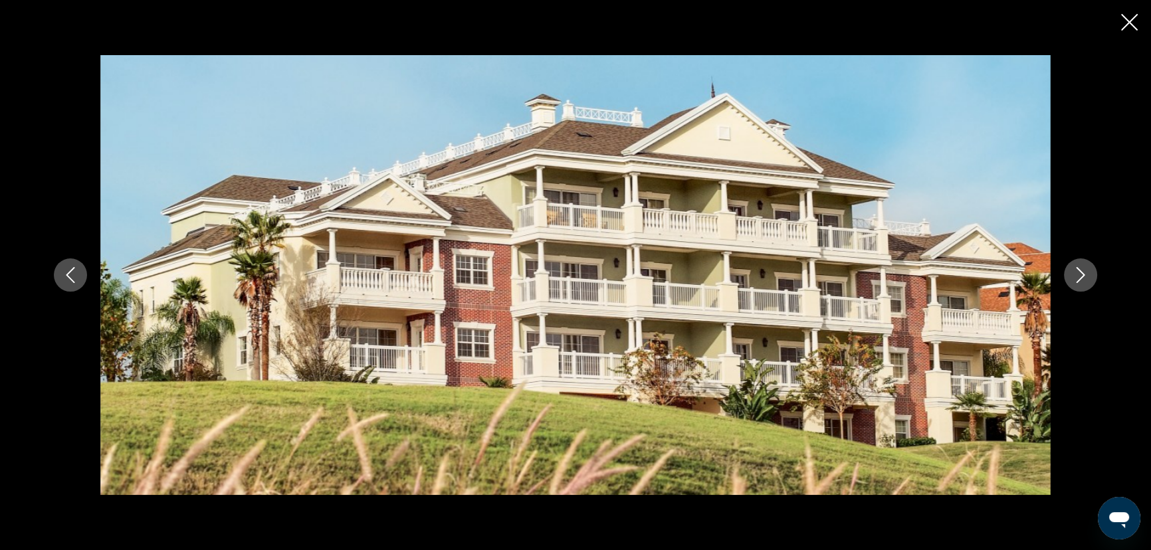
click at [1128, 26] on icon "Close slideshow" at bounding box center [1129, 22] width 17 height 17
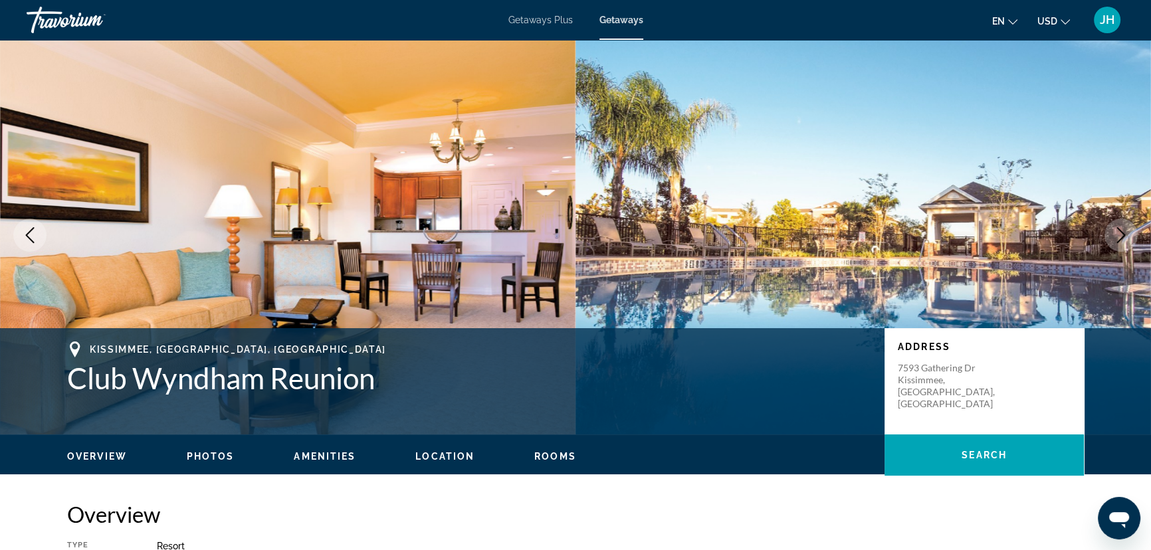
scroll to position [0, 0]
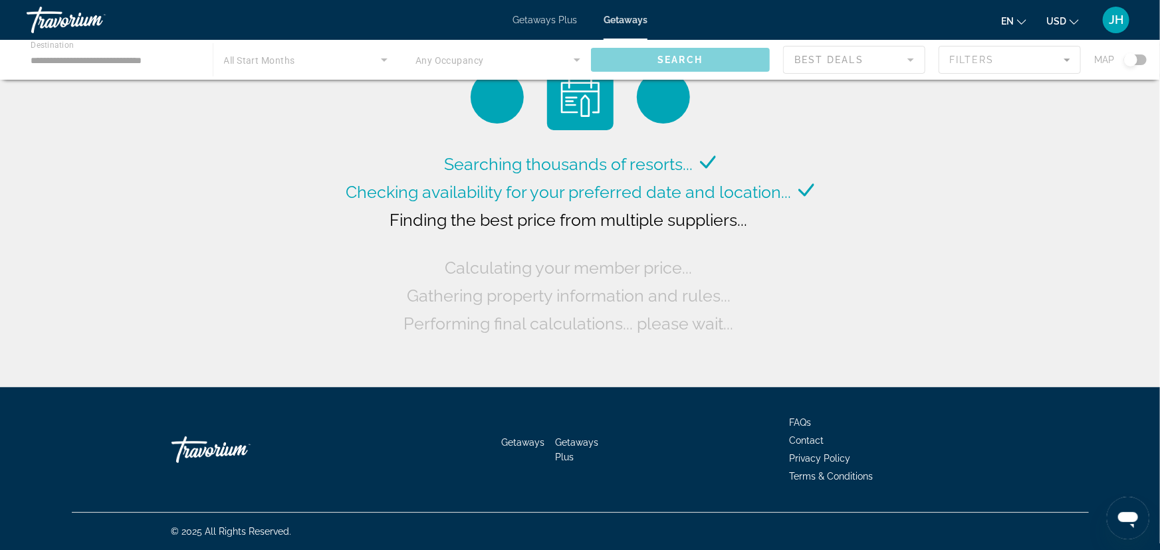
click at [1113, 21] on span "JH" at bounding box center [1115, 19] width 15 height 13
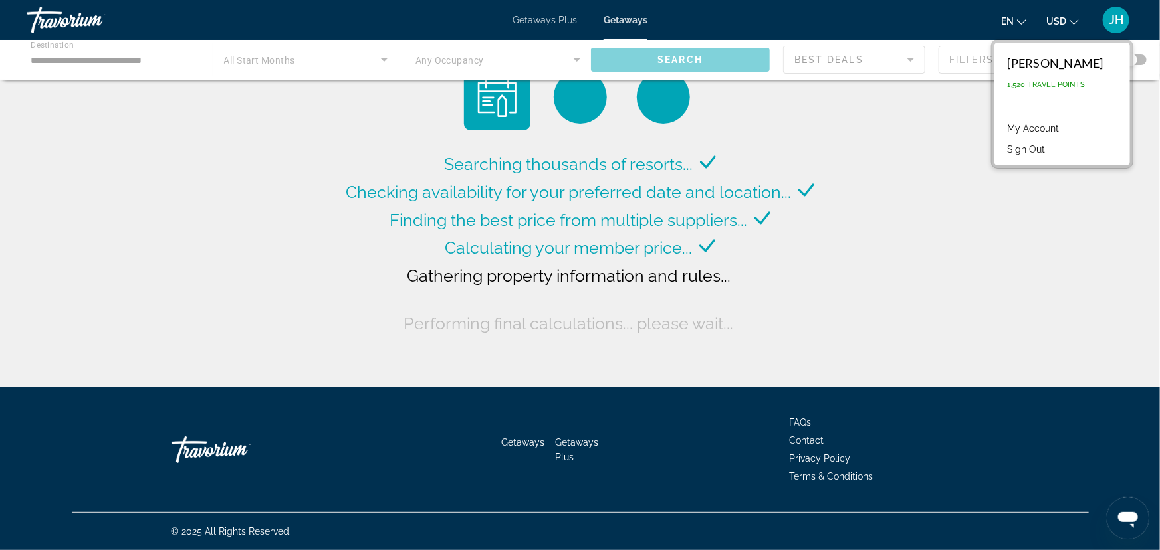
click at [1049, 148] on button "Sign Out" at bounding box center [1026, 149] width 51 height 17
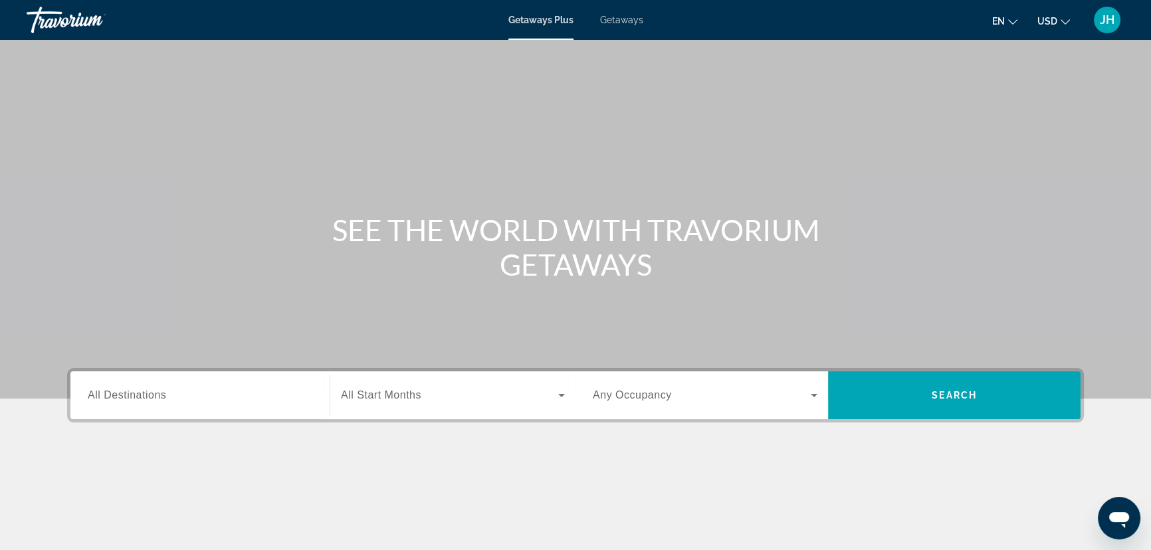
click at [633, 19] on span "Getaways" at bounding box center [621, 20] width 43 height 11
click at [182, 402] on input "Destination All Destinations" at bounding box center [200, 396] width 225 height 16
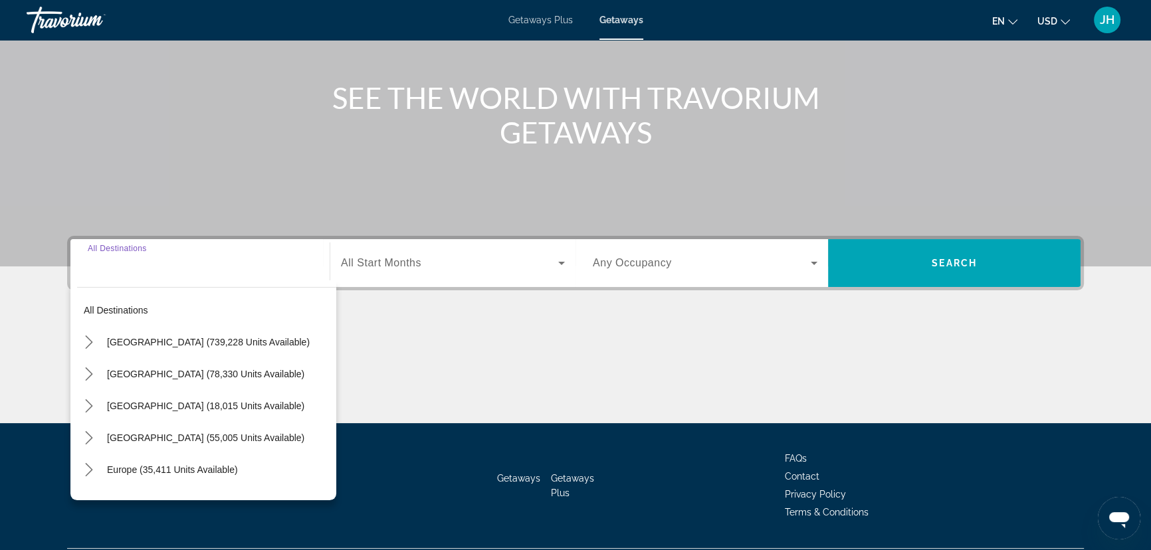
scroll to position [168, 0]
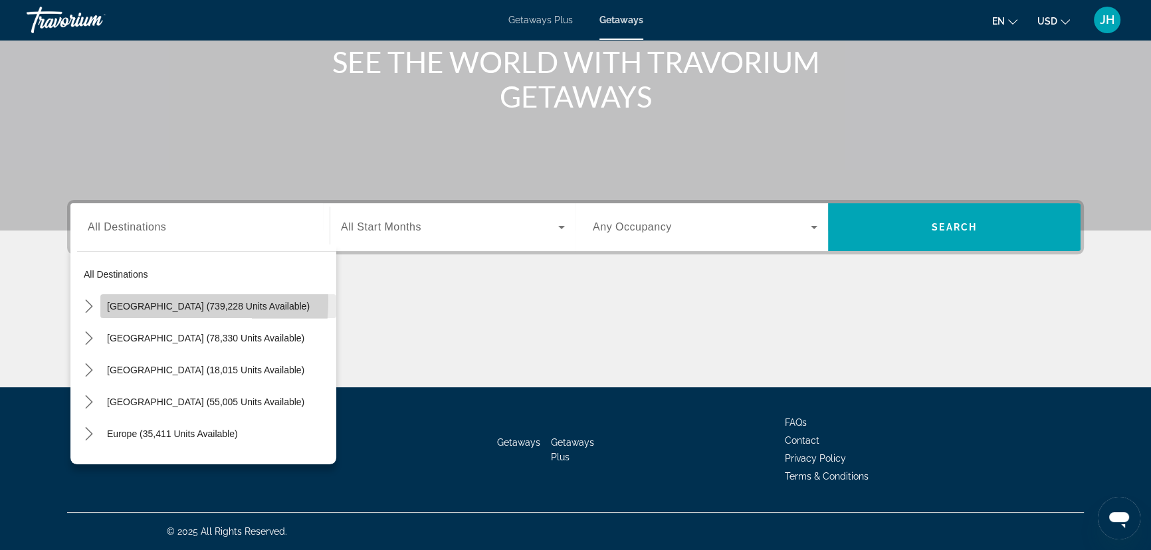
click at [120, 301] on span "[GEOGRAPHIC_DATA] (739,228 units available)" at bounding box center [208, 306] width 203 height 11
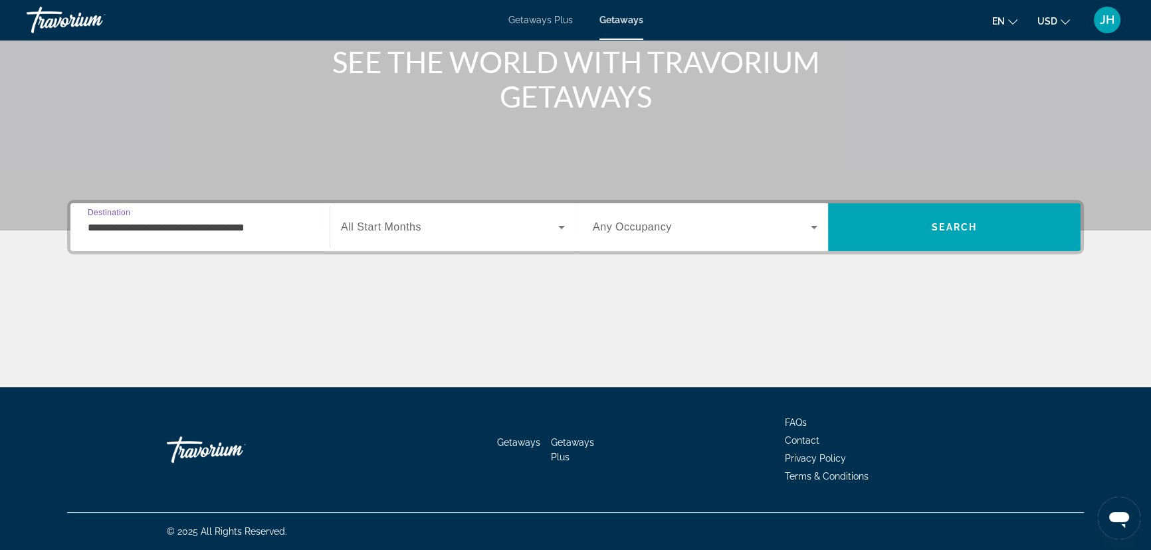
click at [112, 229] on input "**********" at bounding box center [200, 228] width 225 height 16
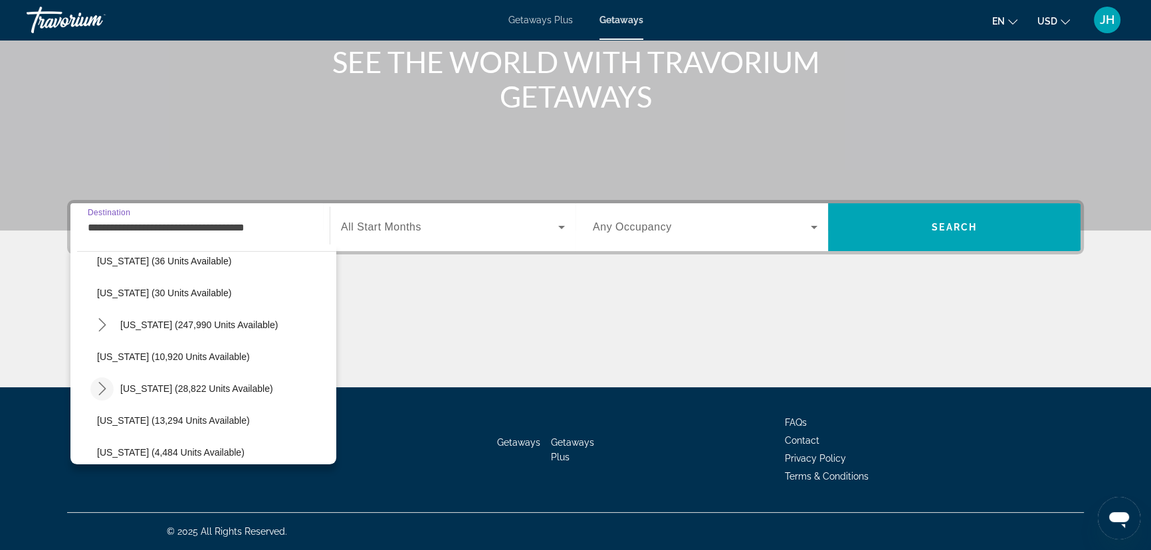
scroll to position [241, 0]
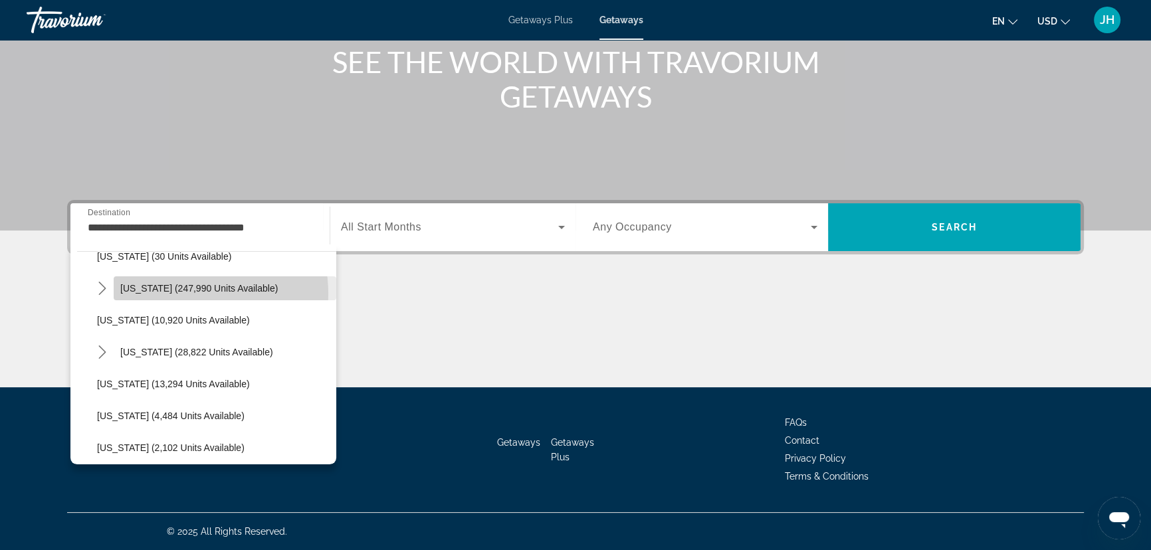
click at [176, 292] on button "[US_STATE] (247,990 units available)" at bounding box center [225, 288] width 223 height 24
type input "**********"
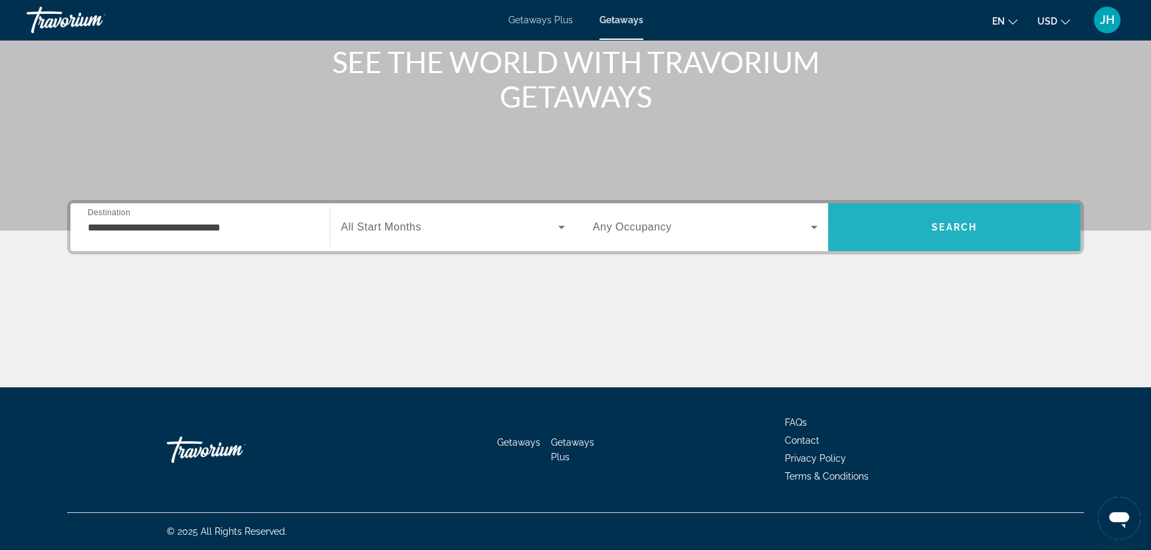
click at [972, 235] on span "Search" at bounding box center [954, 227] width 253 height 32
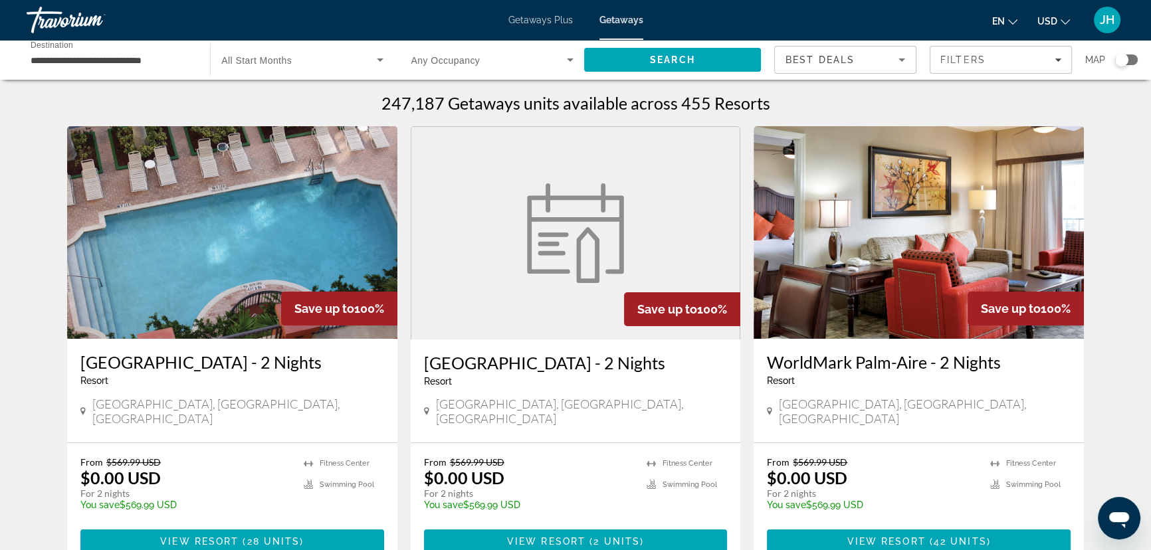
click at [964, 66] on span "Filters" at bounding box center [1000, 60] width 141 height 32
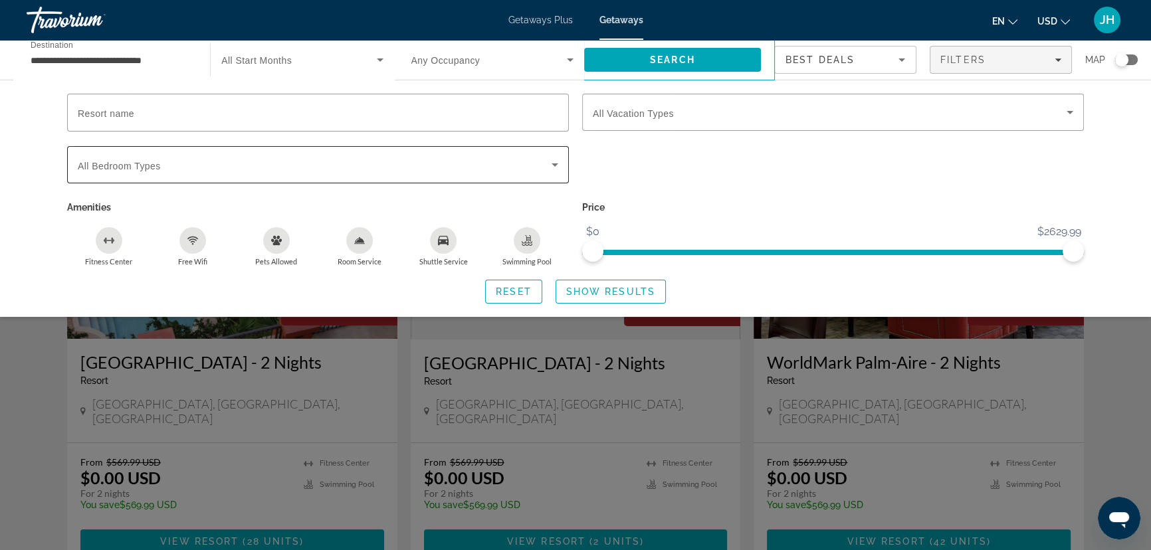
click at [116, 171] on span "Search widget" at bounding box center [315, 165] width 474 height 16
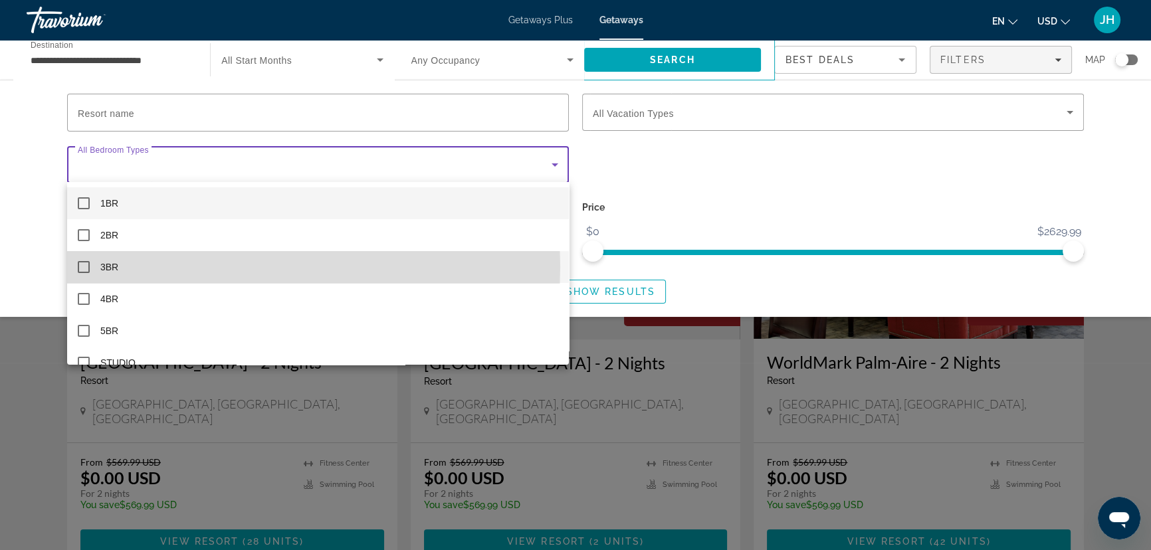
click at [107, 267] on span "3BR" at bounding box center [109, 267] width 18 height 16
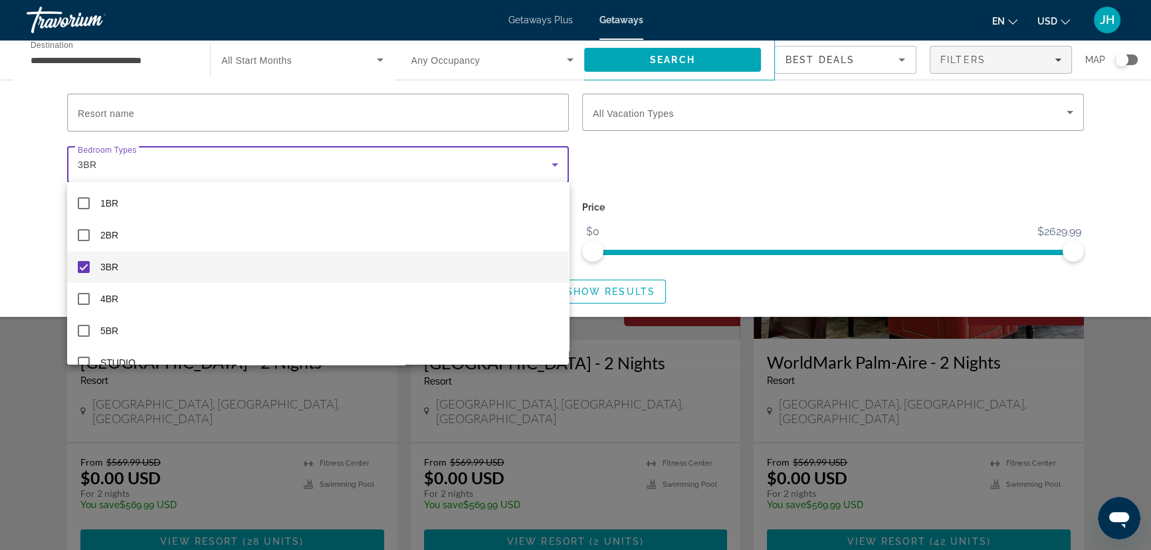
click at [722, 181] on div at bounding box center [575, 275] width 1151 height 550
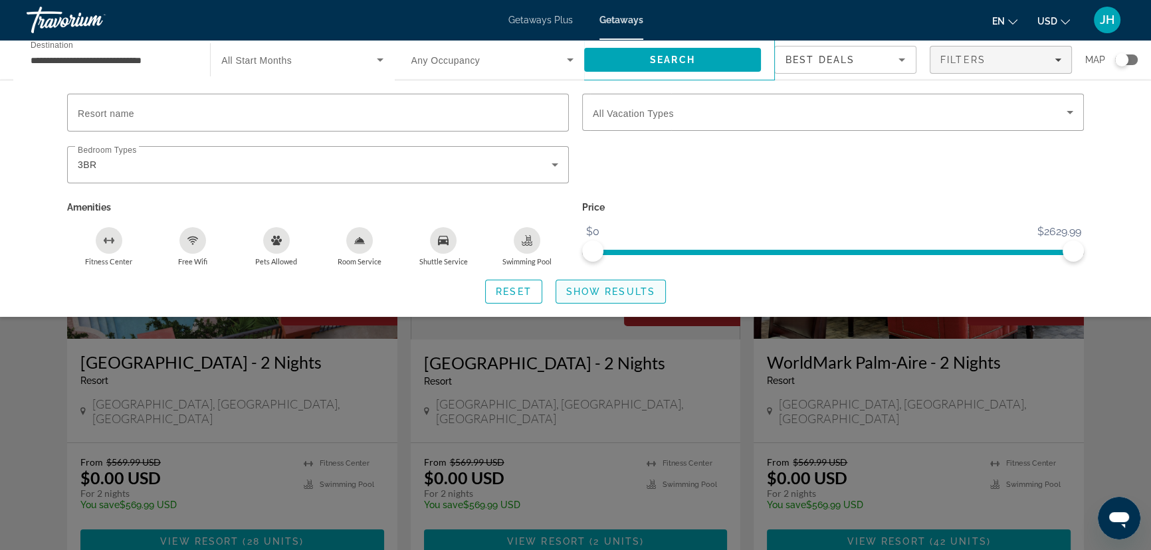
click at [622, 292] on span "Show Results" at bounding box center [610, 291] width 89 height 11
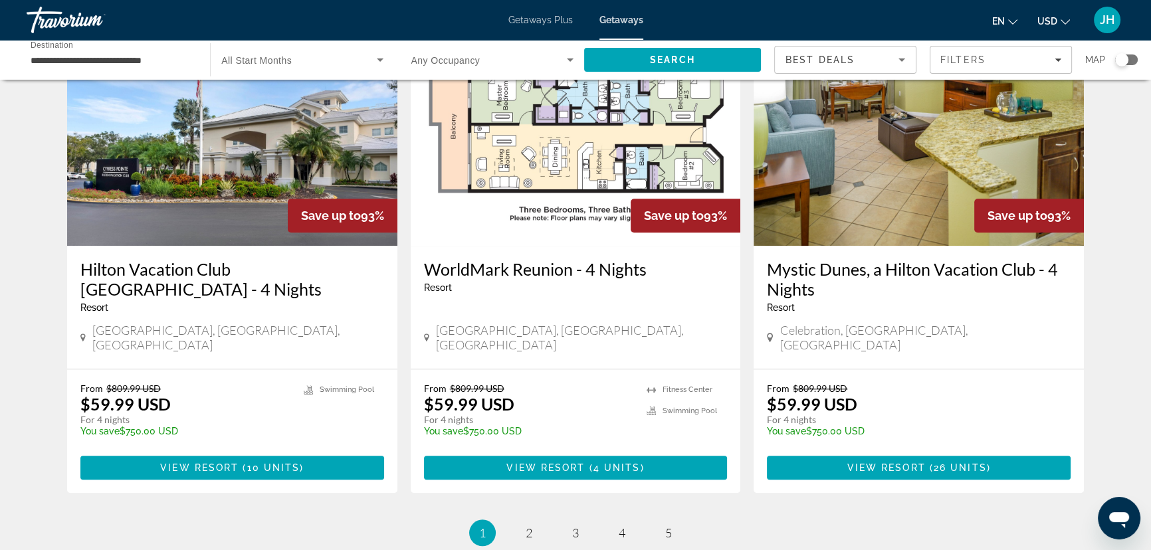
scroll to position [1570, 0]
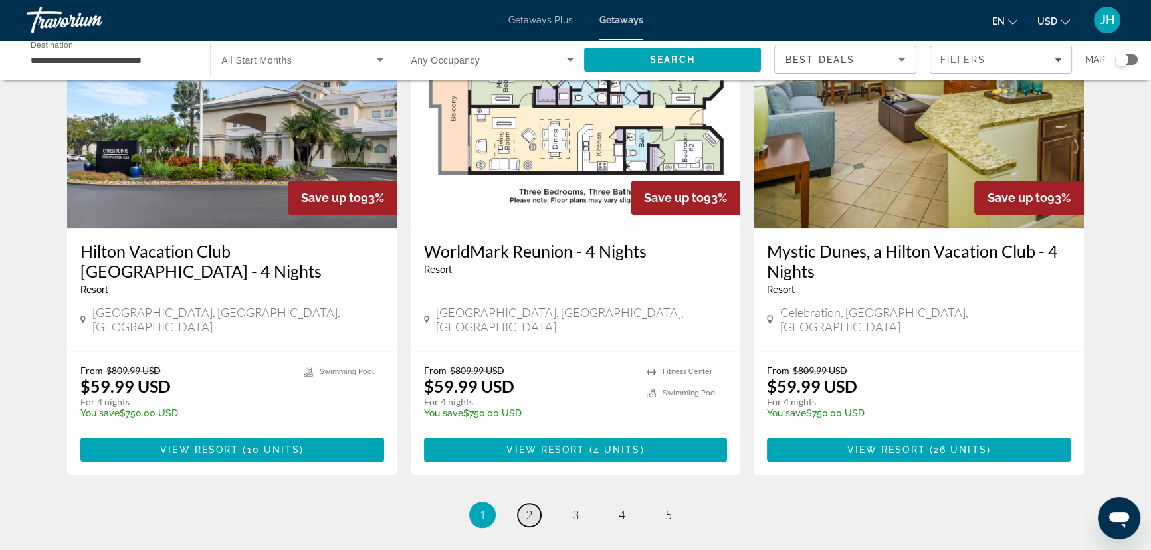
click at [534, 504] on link "page 2" at bounding box center [529, 515] width 23 height 23
